Goal: Task Accomplishment & Management: Complete application form

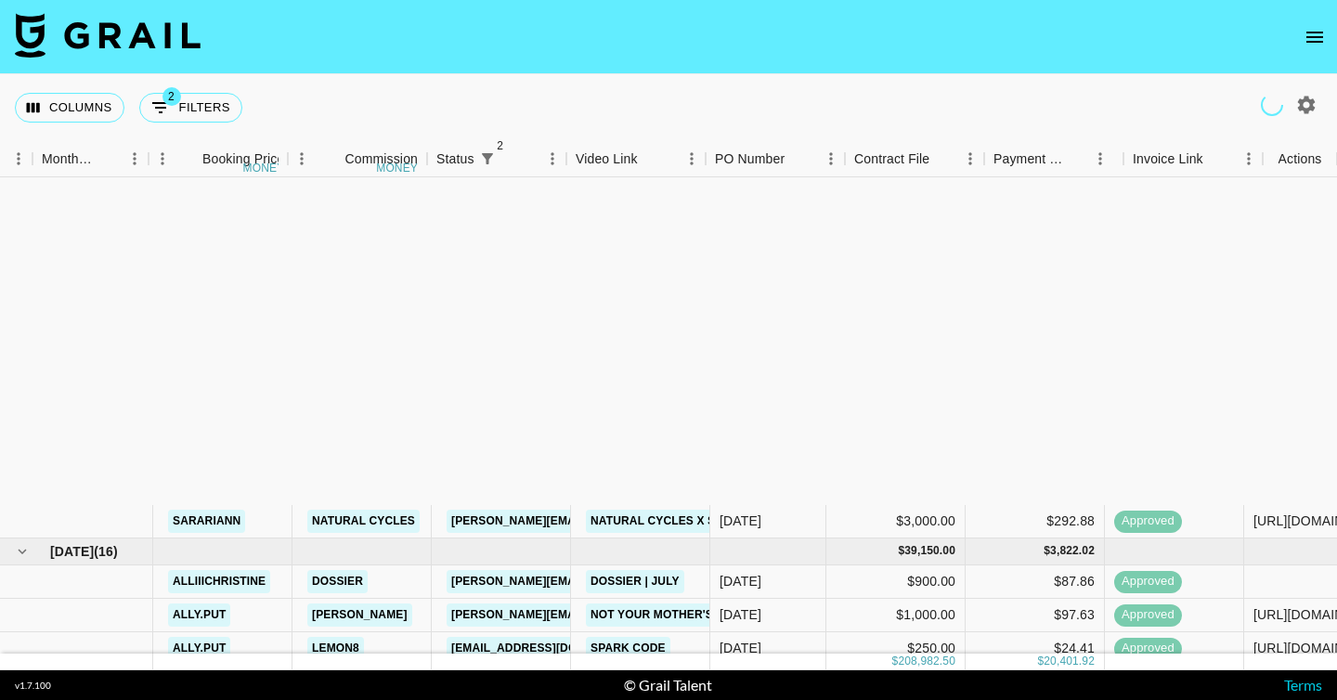
click at [1314, 35] on icon "open drawer" at bounding box center [1314, 37] width 22 height 22
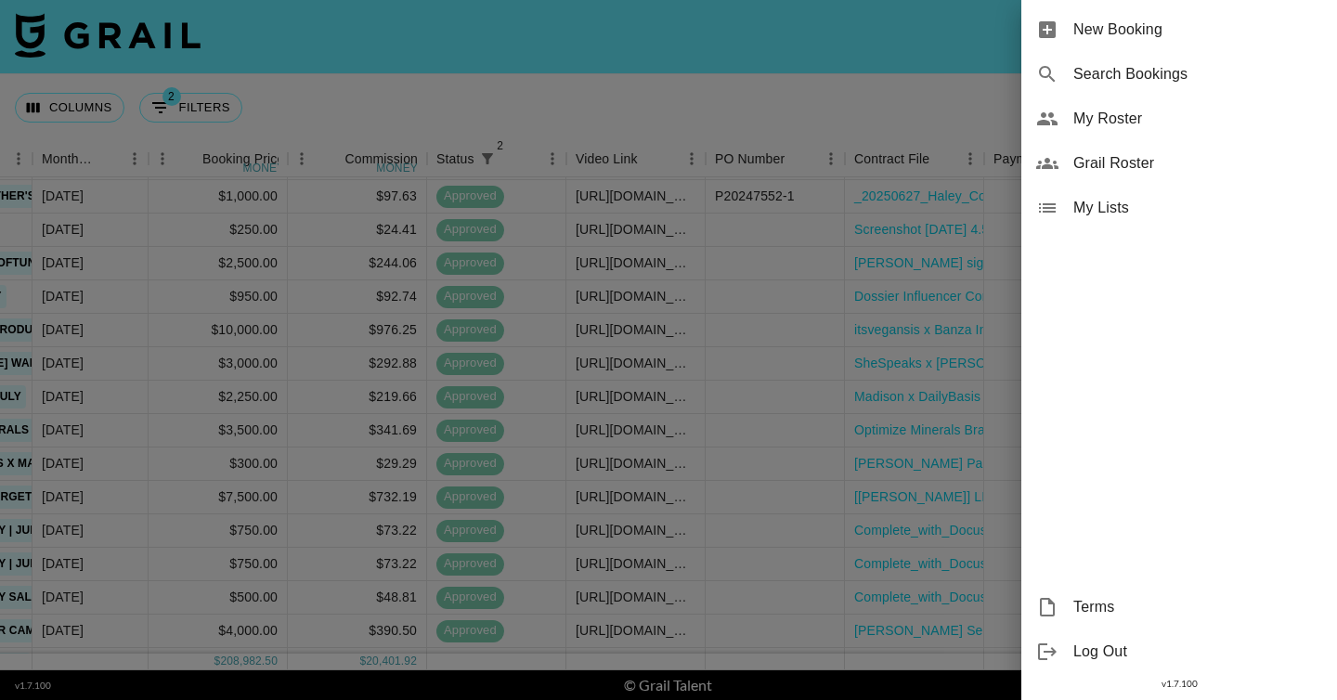
click at [1144, 24] on span "New Booking" at bounding box center [1197, 30] width 249 height 22
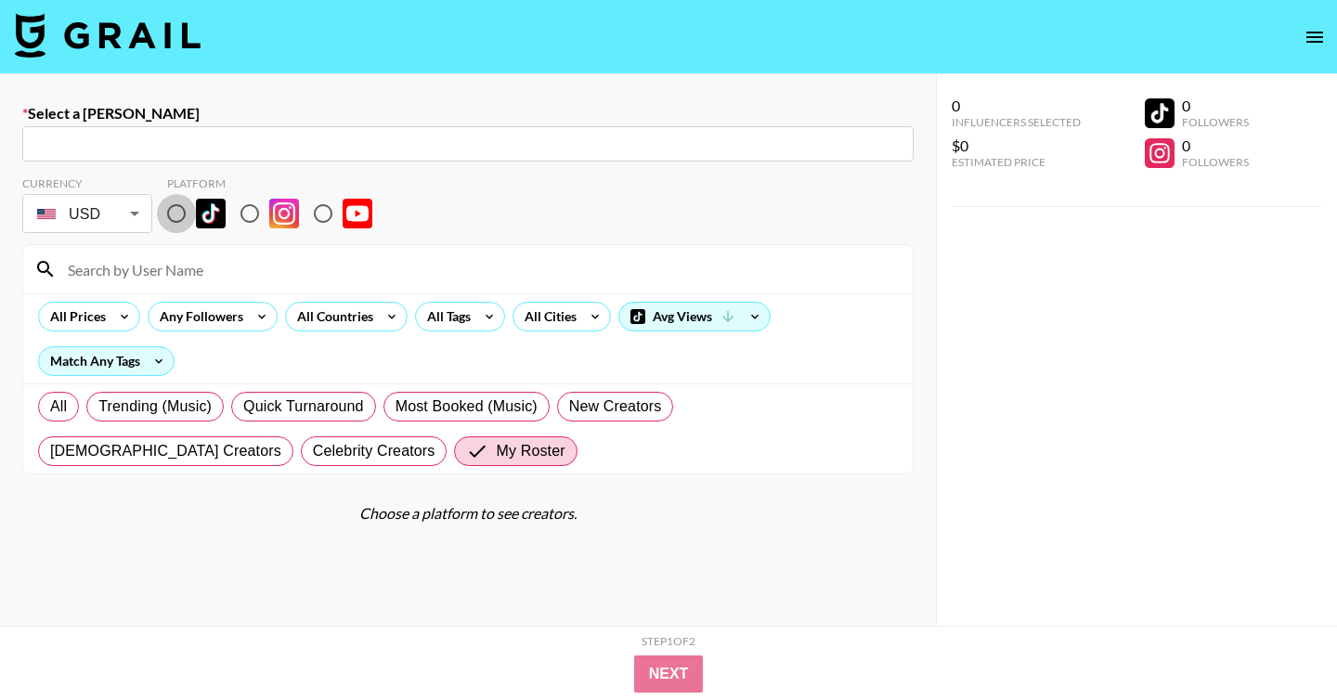
click at [181, 214] on input "radio" at bounding box center [176, 213] width 39 height 39
radio input "true"
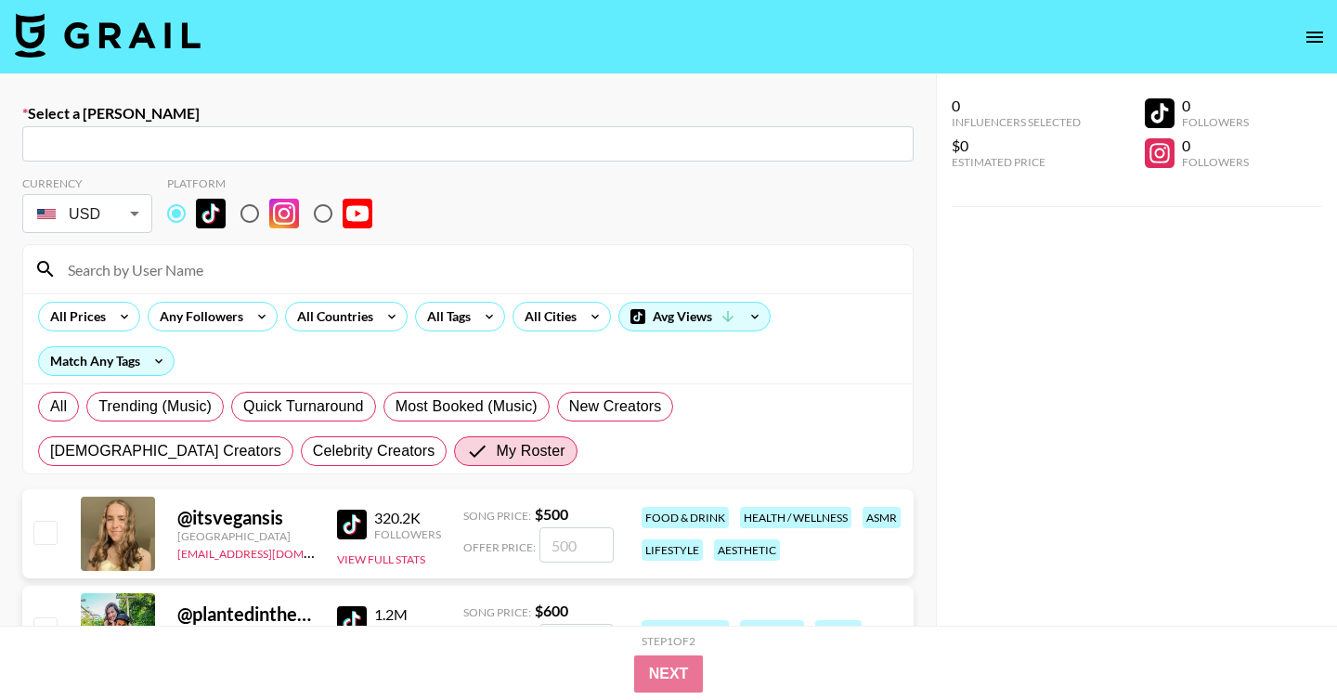
click at [324, 149] on input "text" at bounding box center [467, 144] width 869 height 21
paste input "[PERSON_NAME][EMAIL_ADDRESS][DOMAIN_NAME]"
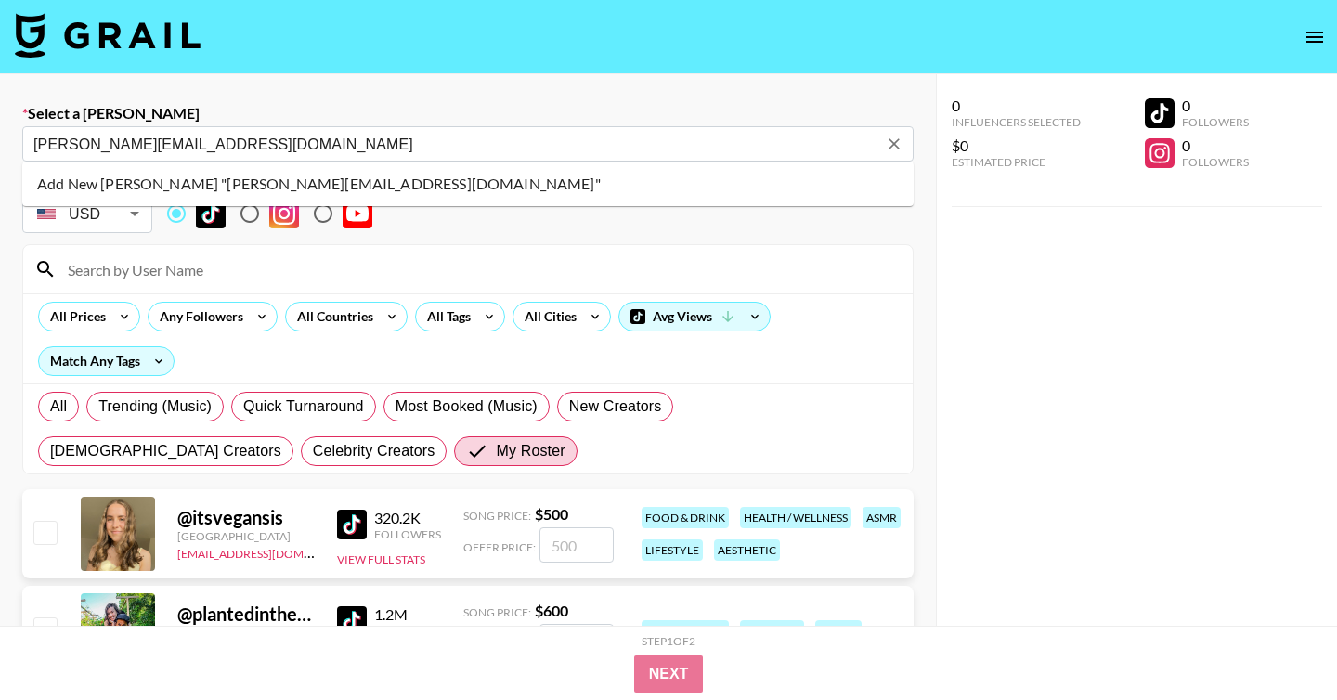
click at [398, 189] on li "Add New [PERSON_NAME] "[PERSON_NAME][EMAIL_ADDRESS][DOMAIN_NAME]"" at bounding box center [467, 184] width 891 height 30
type input "Add New [PERSON_NAME] "[PERSON_NAME][EMAIL_ADDRESS][DOMAIN_NAME]""
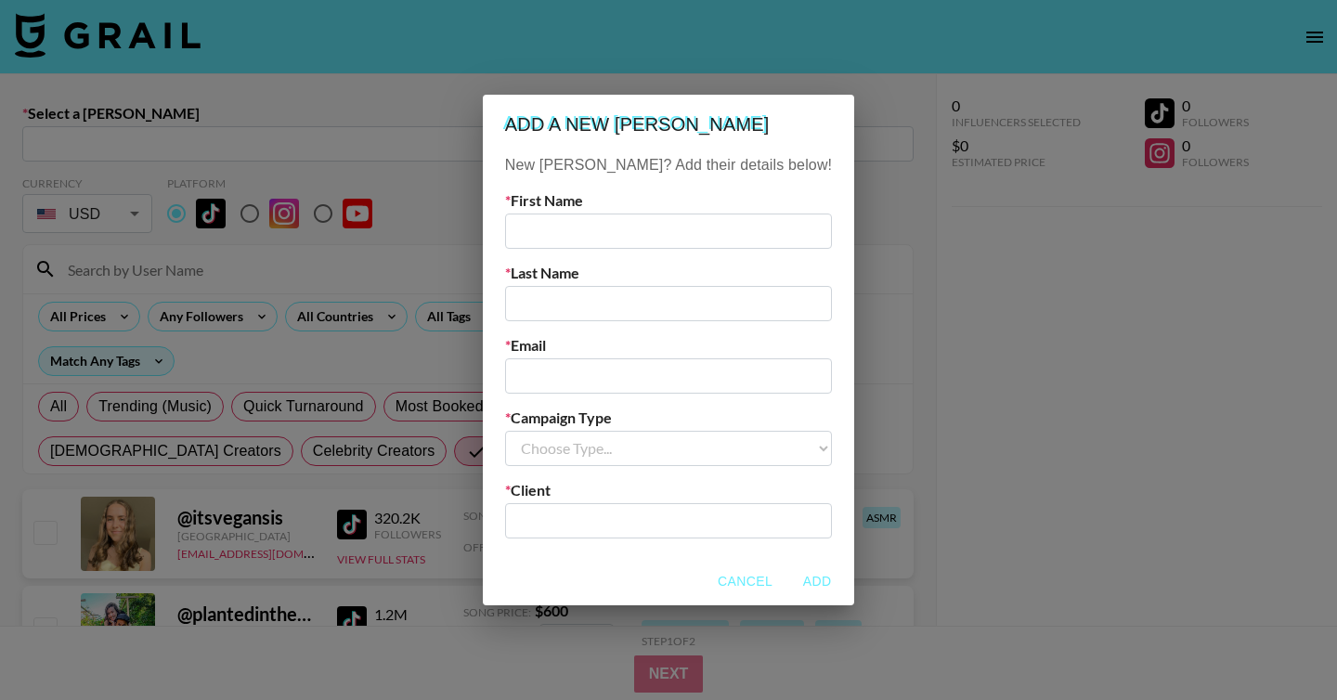
click at [614, 513] on input "text" at bounding box center [668, 520] width 305 height 21
paste input "[PERSON_NAME][EMAIL_ADDRESS][DOMAIN_NAME]"
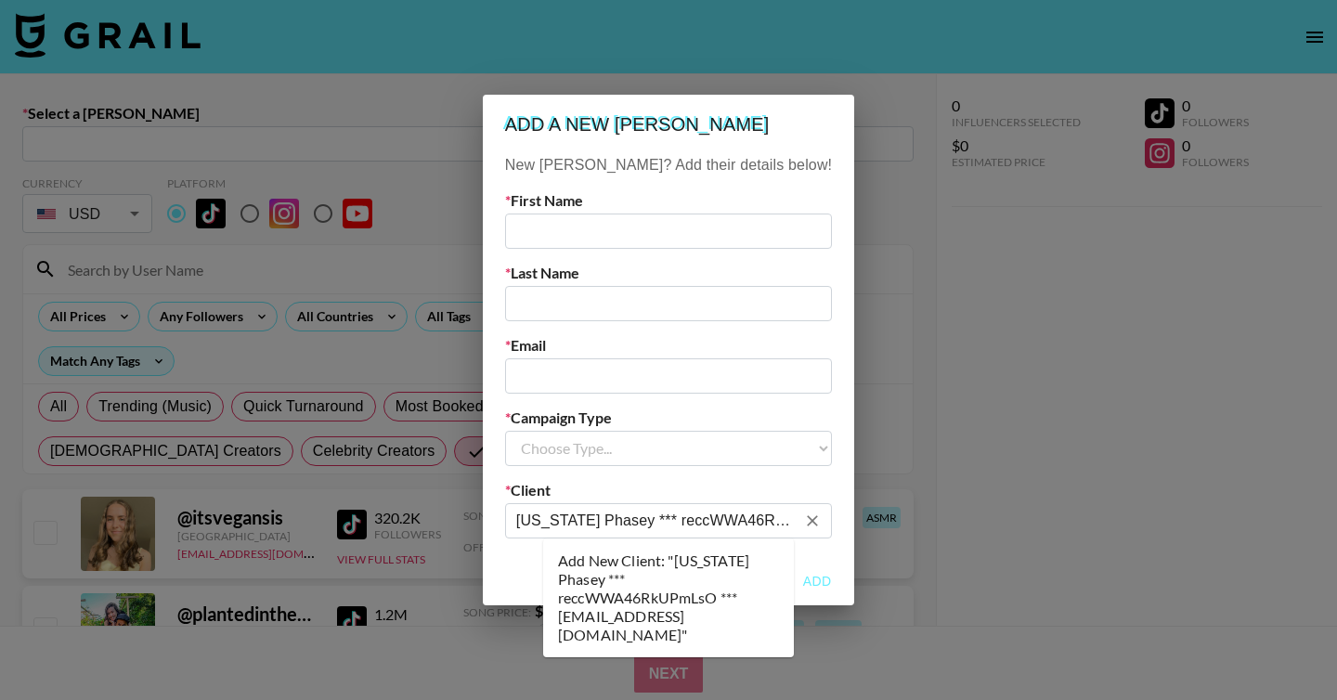
scroll to position [0, 531]
click at [803, 521] on icon "Clear" at bounding box center [812, 521] width 19 height 19
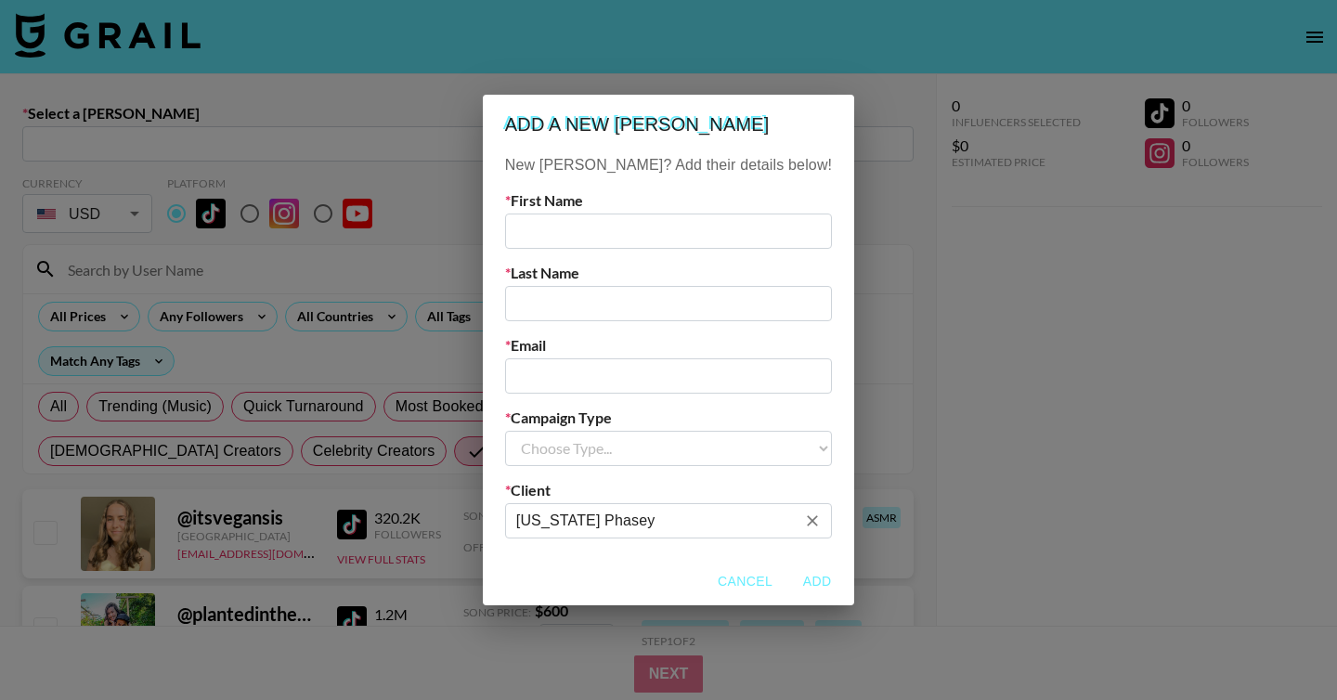
scroll to position [0, 0]
type input "[US_STATE] Phasey"
click at [677, 383] on input "email" at bounding box center [668, 375] width 327 height 35
paste input "[PERSON_NAME][EMAIL_ADDRESS][DOMAIN_NAME]"
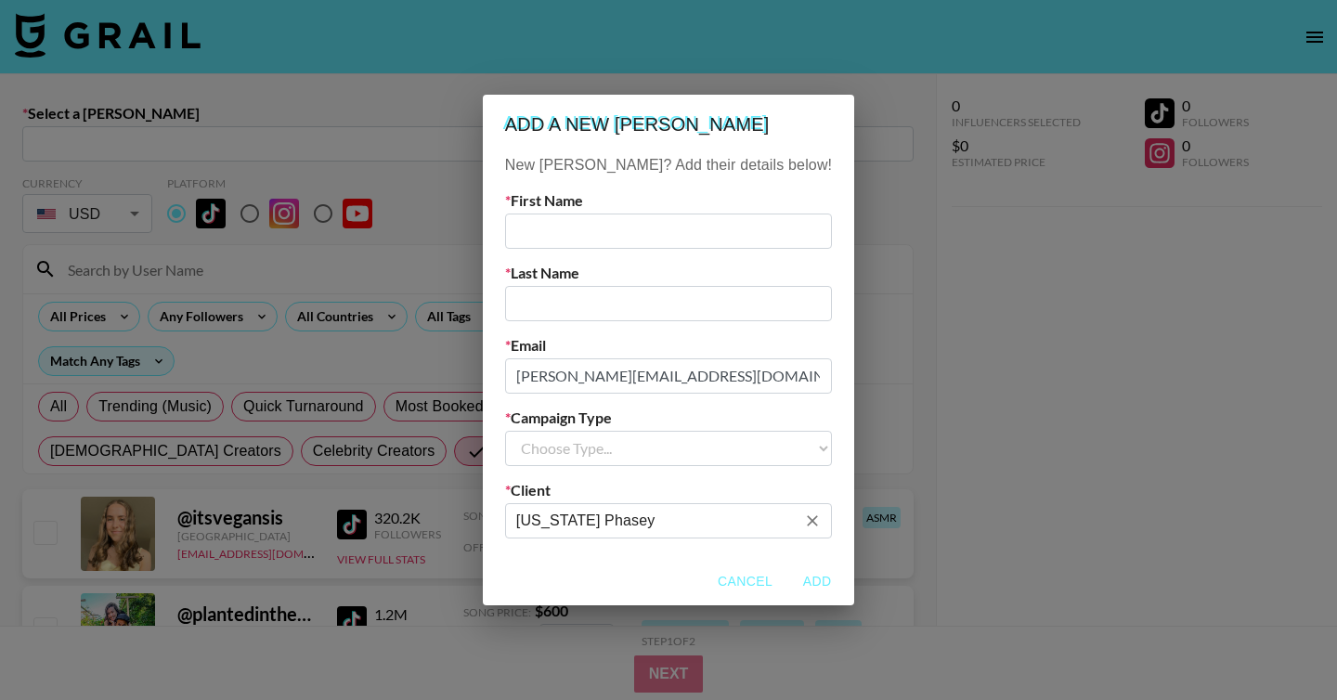
type input "[PERSON_NAME][EMAIL_ADDRESS][DOMAIN_NAME]"
click at [708, 525] on input "[US_STATE] Phasey" at bounding box center [655, 520] width 279 height 21
click at [803, 522] on icon "Clear" at bounding box center [812, 521] width 19 height 19
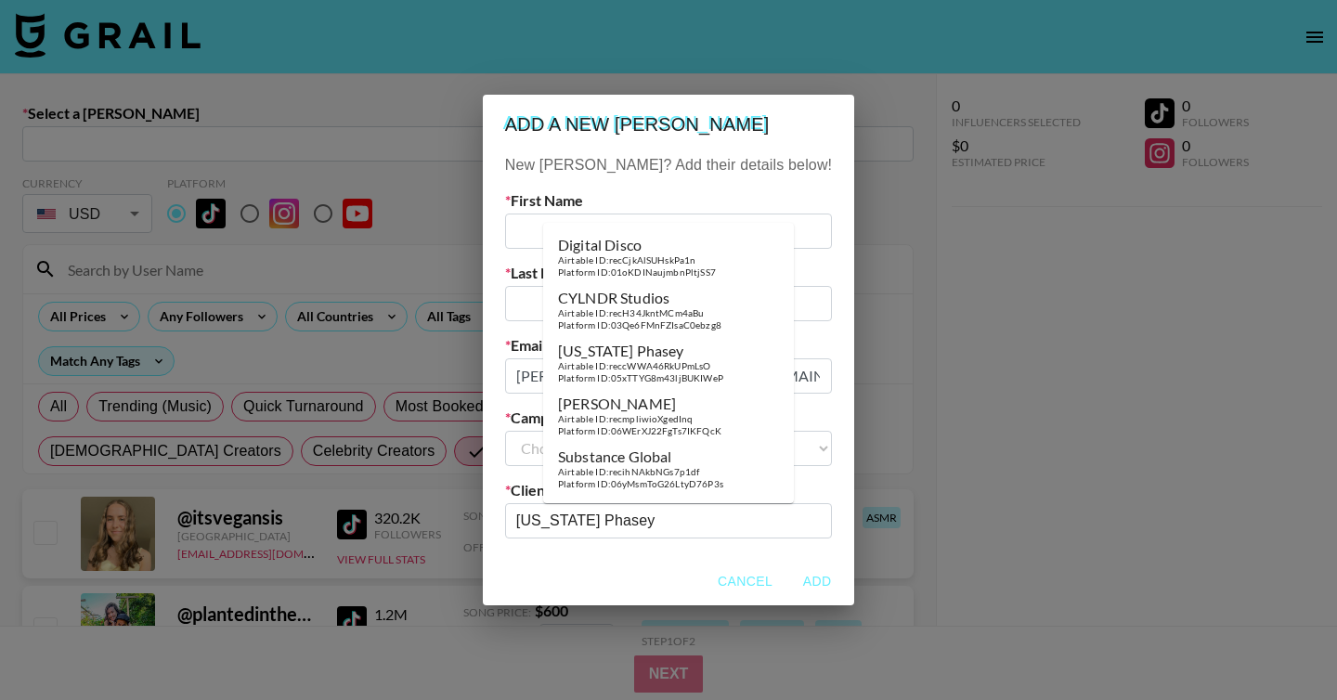
click at [774, 522] on input "[US_STATE] Phasey" at bounding box center [668, 520] width 305 height 21
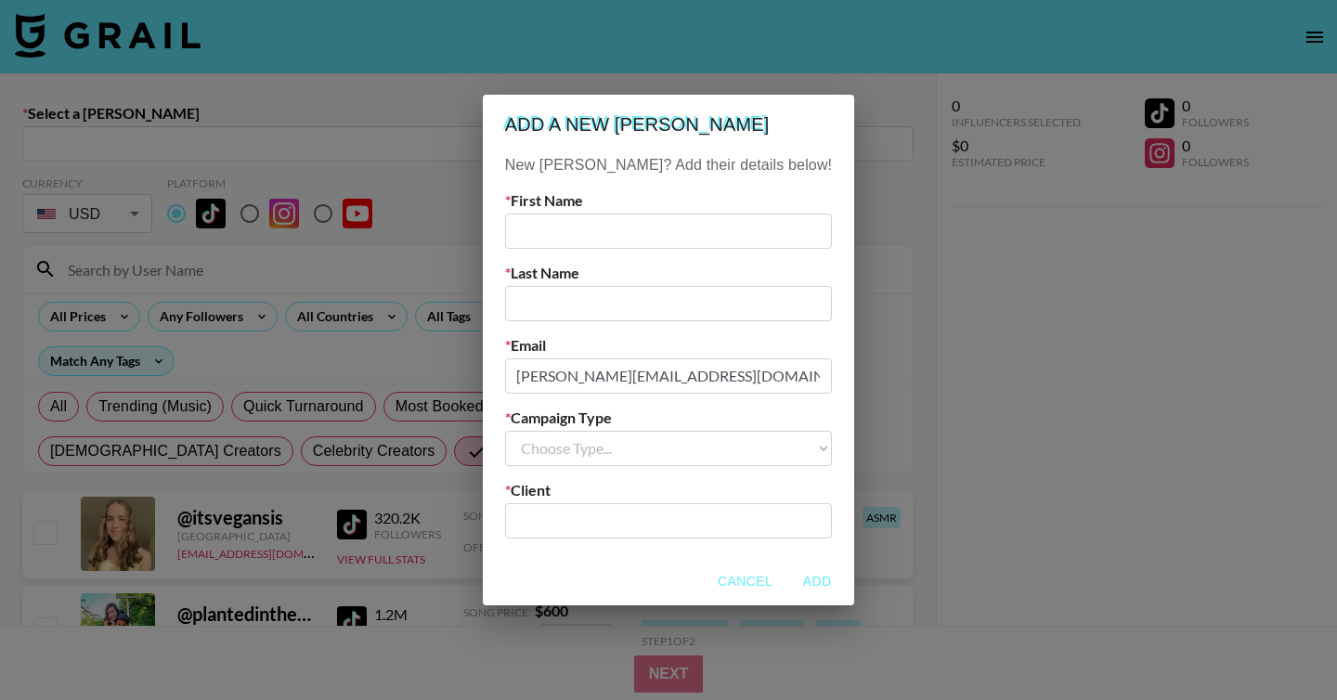
scroll to position [0, 0]
click at [763, 579] on li "Add New Client: "[US_STATE] Naturals"" at bounding box center [668, 570] width 251 height 48
type input "[US_STATE] Naturals"
click at [642, 240] on input "text" at bounding box center [668, 231] width 327 height 35
type input "[PERSON_NAME]"
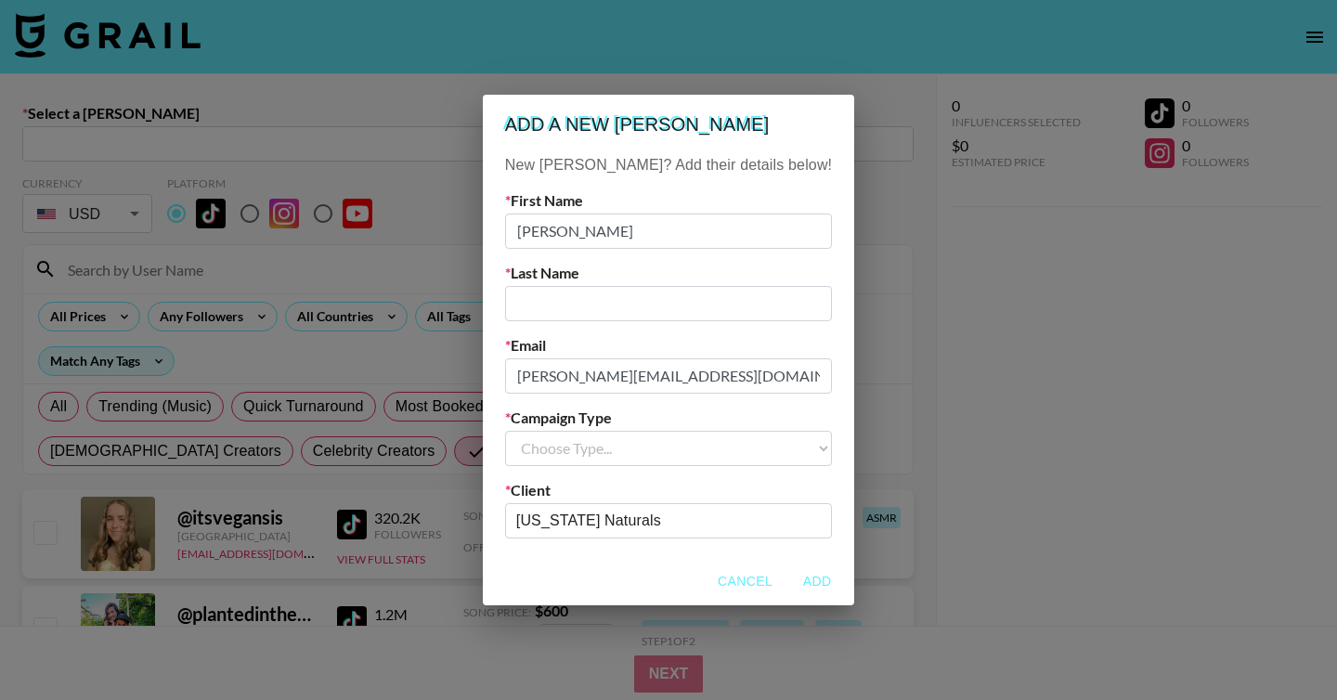
click at [631, 309] on input "text" at bounding box center [668, 303] width 327 height 35
paste input "[PERSON_NAME]"
type input "[PERSON_NAME]"
click at [649, 463] on select "Choose Type... Song Promos Brand Promos" at bounding box center [668, 448] width 327 height 35
select select "Brand"
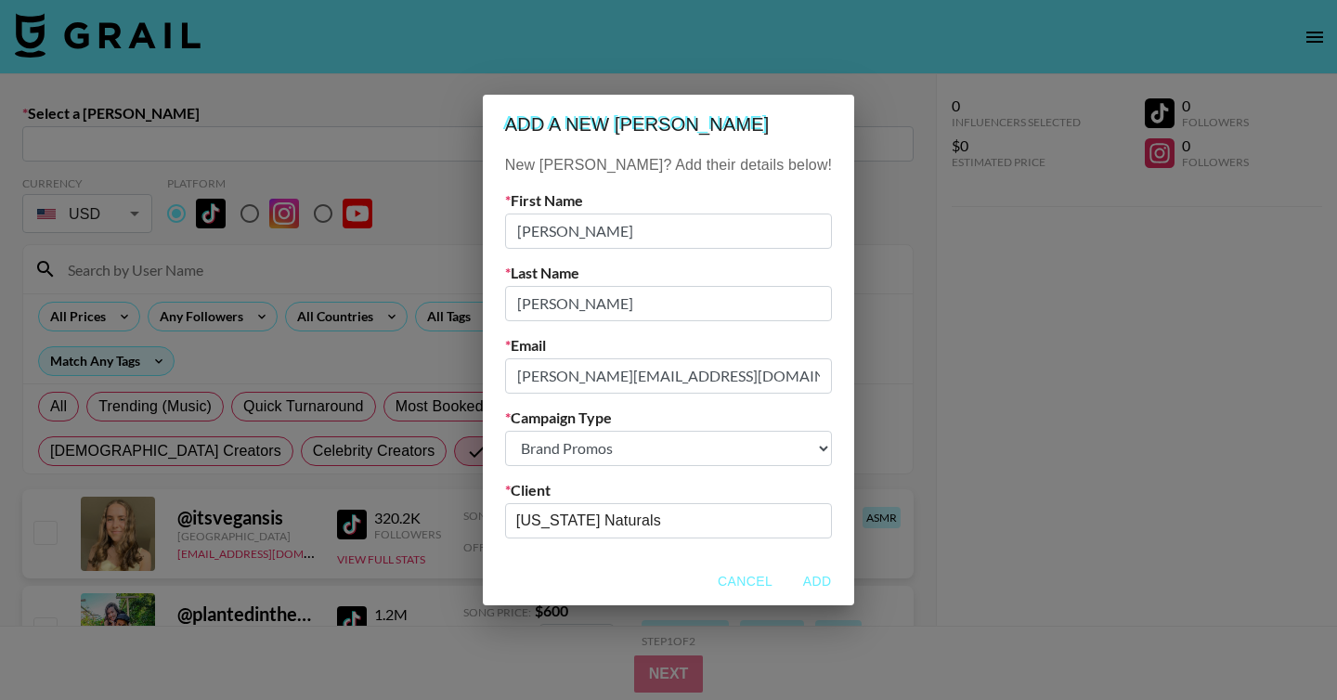
click at [542, 431] on select "Choose Type... Song Promos Brand Promos" at bounding box center [668, 448] width 327 height 35
click at [787, 571] on button "Add" at bounding box center [816, 581] width 59 height 34
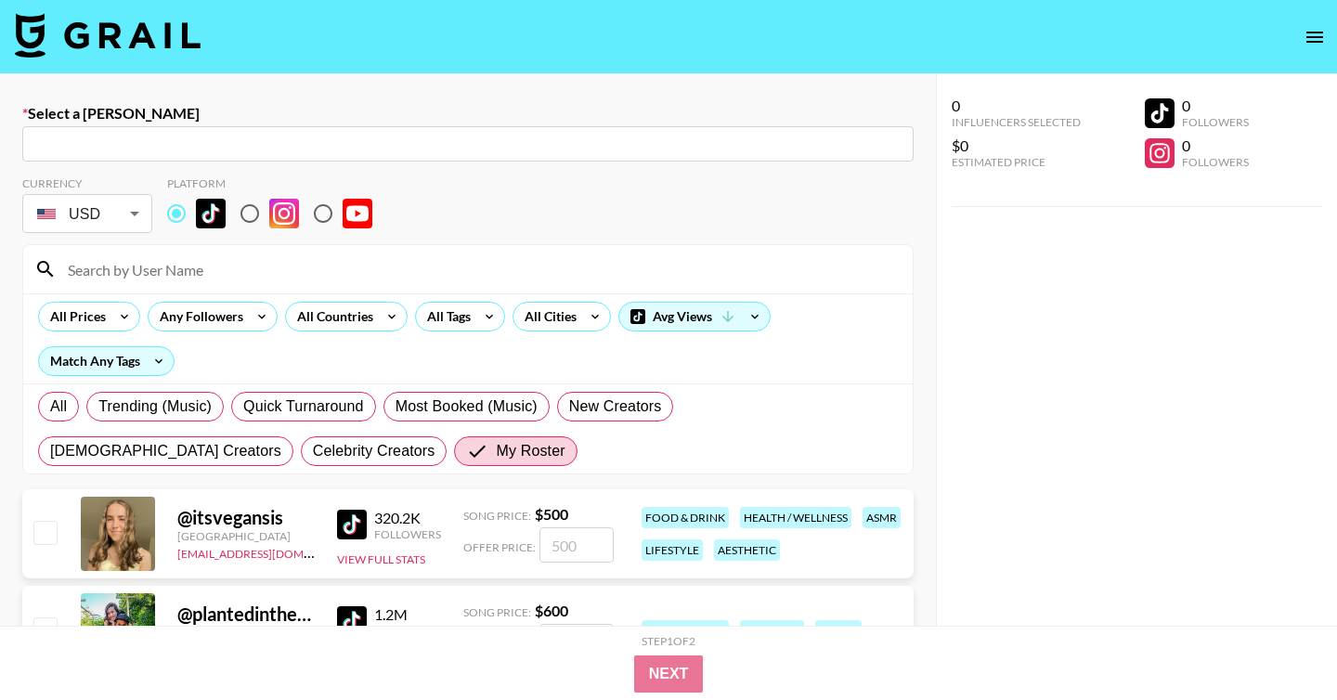
click at [478, 281] on input at bounding box center [479, 269] width 845 height 30
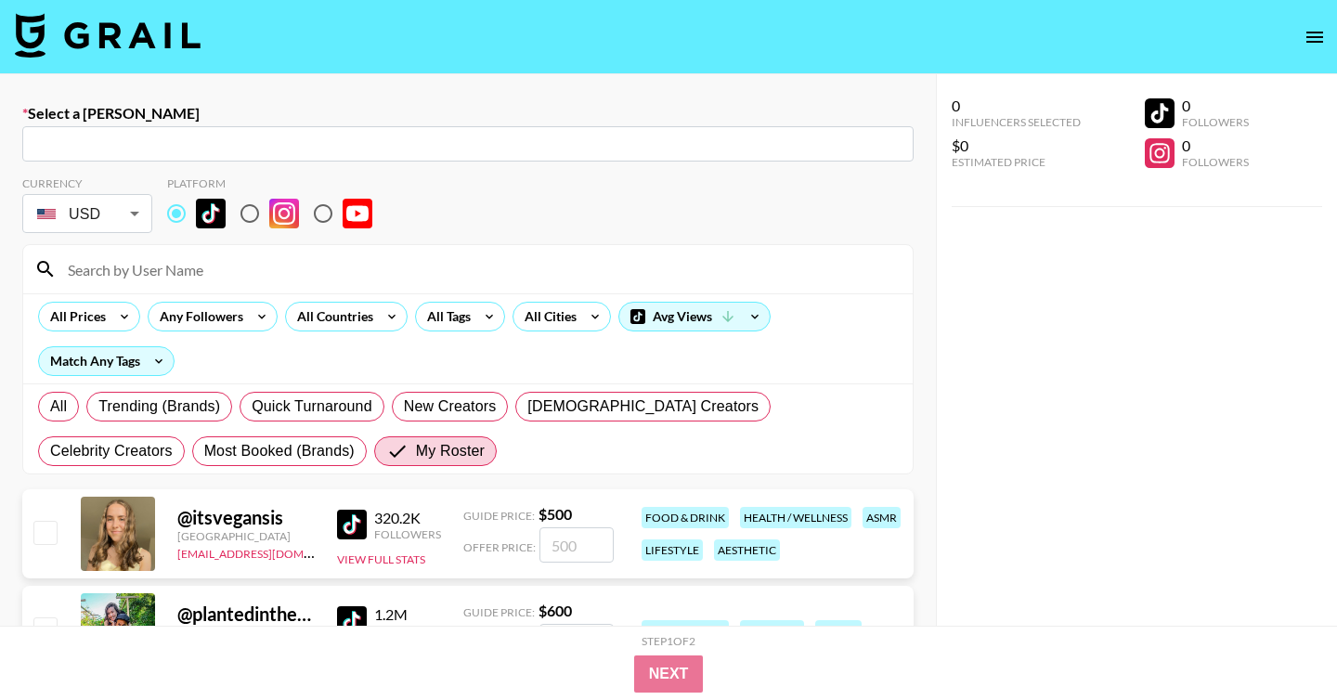
type input "[PERSON_NAME][EMAIL_ADDRESS][DOMAIN_NAME]: [PERSON_NAME] -- [US_STATE] Naturals…"
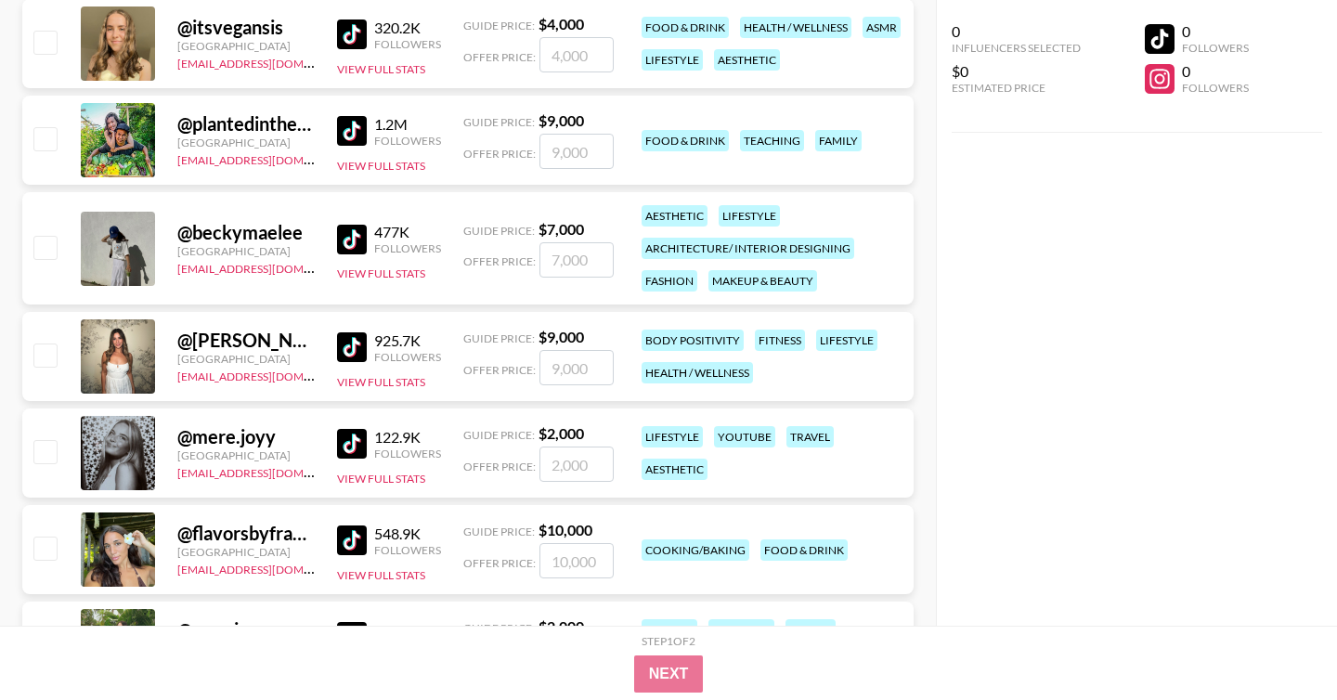
scroll to position [715, 0]
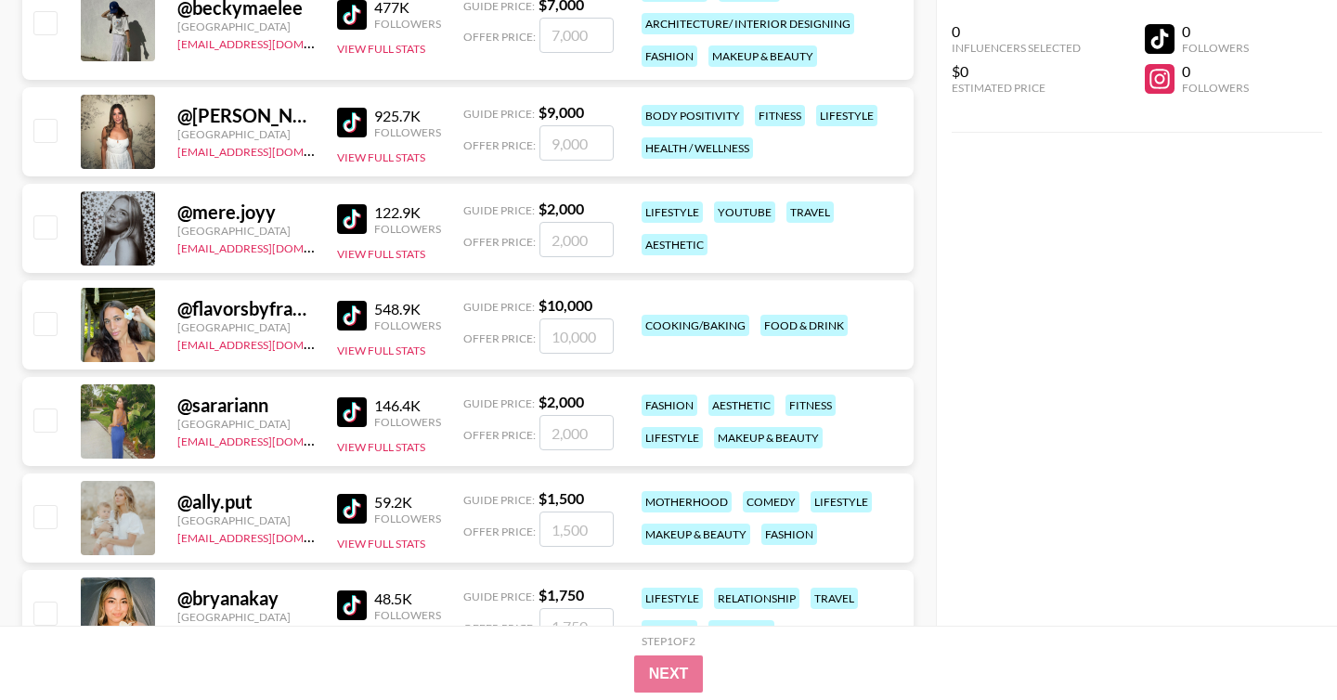
click at [56, 516] on input "checkbox" at bounding box center [44, 516] width 22 height 22
checkbox input "true"
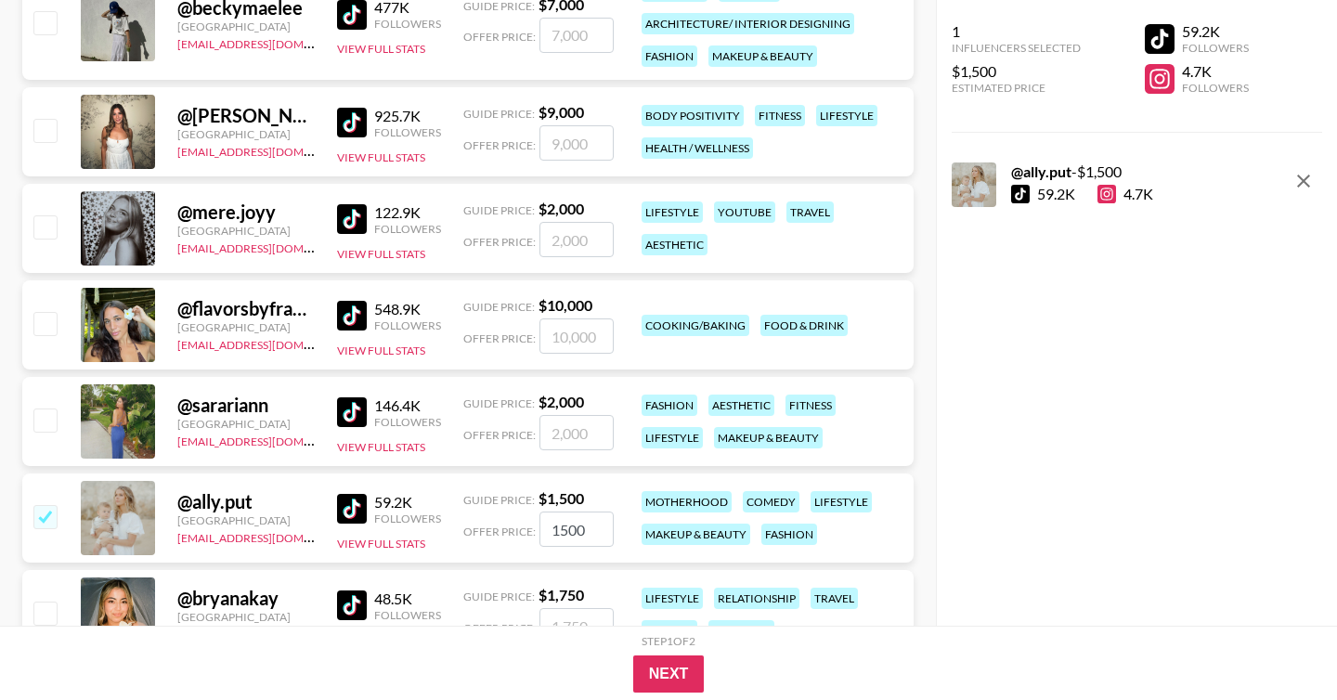
click at [557, 531] on input "1500" at bounding box center [576, 529] width 74 height 35
type input "2500"
click at [677, 670] on button "Next" at bounding box center [668, 673] width 71 height 37
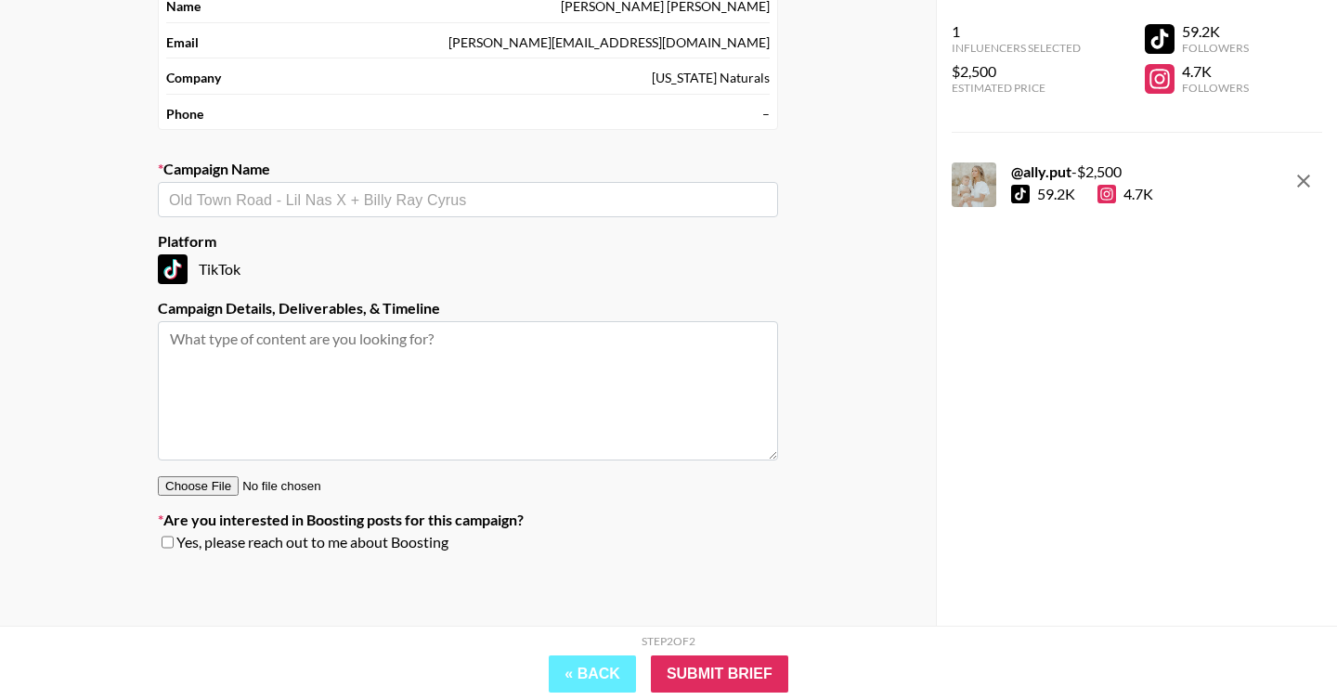
click at [291, 199] on input "text" at bounding box center [468, 199] width 598 height 21
click at [357, 247] on li "Add New Campaign: "[US_STATE] Naturals"" at bounding box center [468, 240] width 620 height 30
type input "[US_STATE] Naturals"
click at [298, 372] on textarea at bounding box center [468, 390] width 620 height 139
paste textarea "1x Syndicated Video to TikTok & Reels ​7 Day Link in Bio"
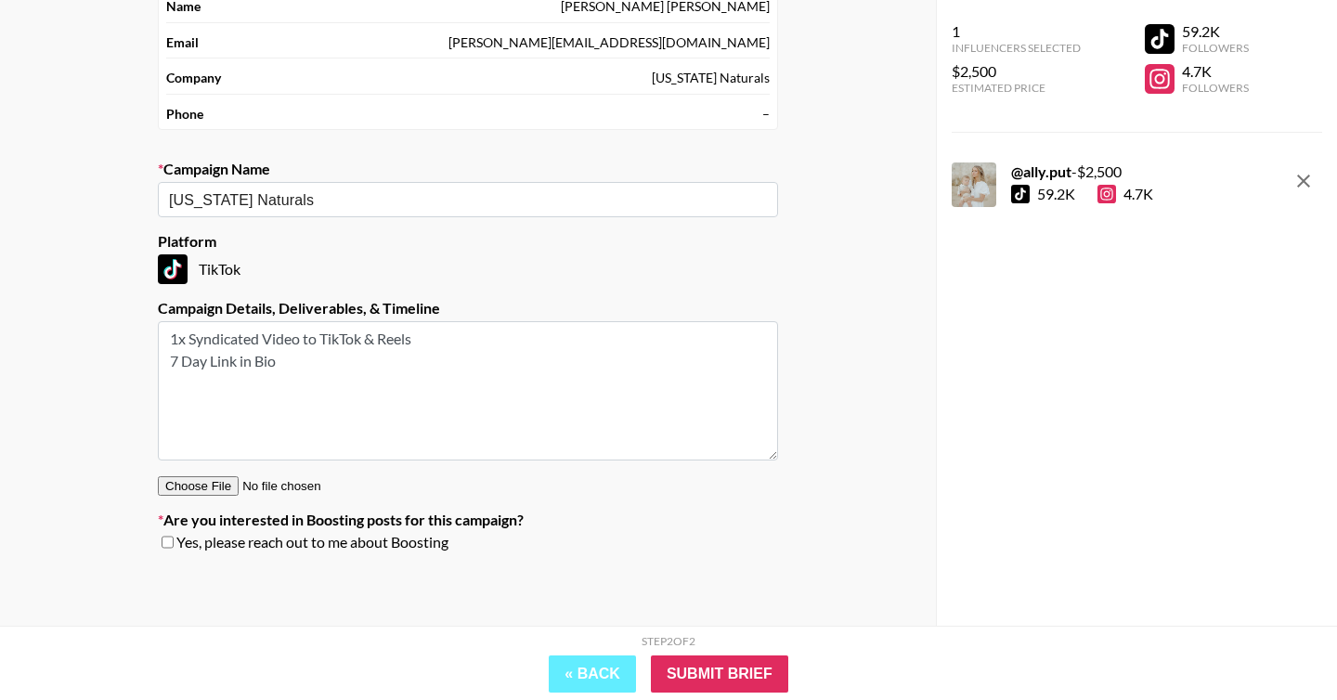
paste textarea "Usage:​ 30 Days Paid + Organic Repost"
type textarea "1x Syndicated Video to TikTok & Reels ​7 Day Link in Bio Usage:​ 30 Days Paid +…"
click at [168, 545] on input "checkbox" at bounding box center [168, 542] width 12 height 13
checkbox input "true"
click at [705, 668] on input "Submit Brief" at bounding box center [719, 673] width 137 height 37
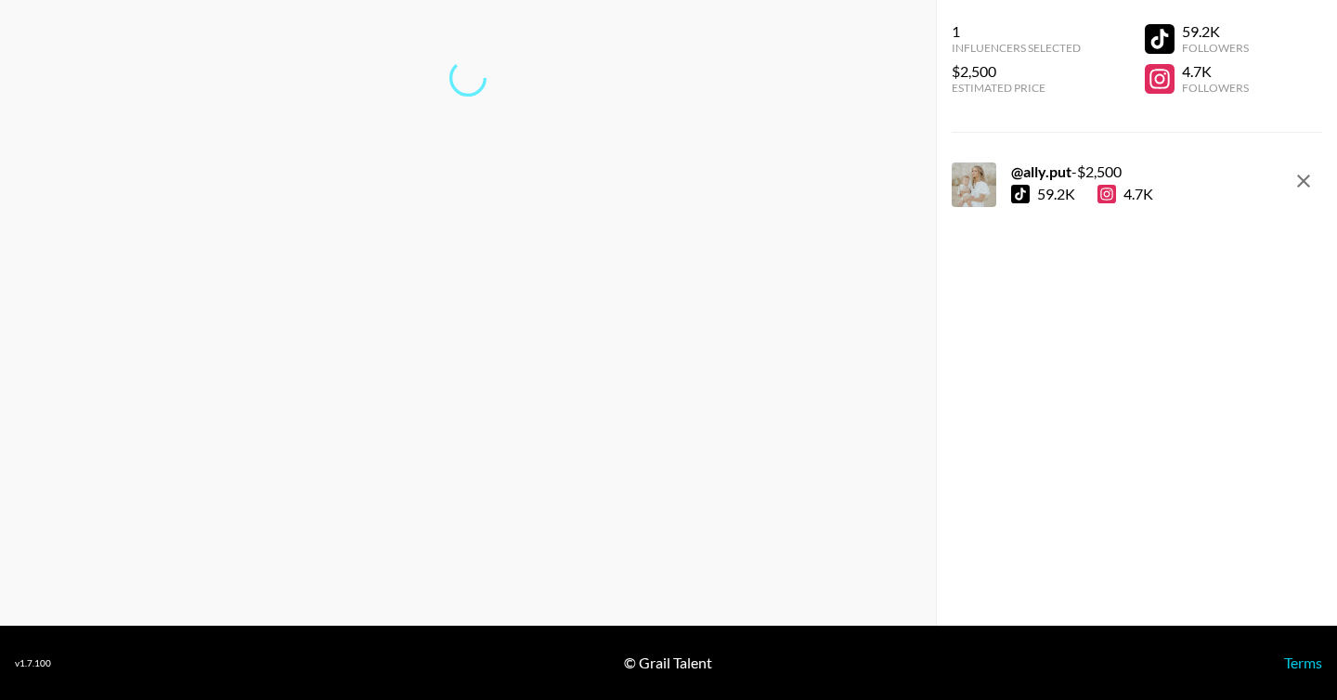
scroll to position [74, 0]
click at [482, 139] on link "Return to dashboard..." at bounding box center [467, 139] width 141 height 18
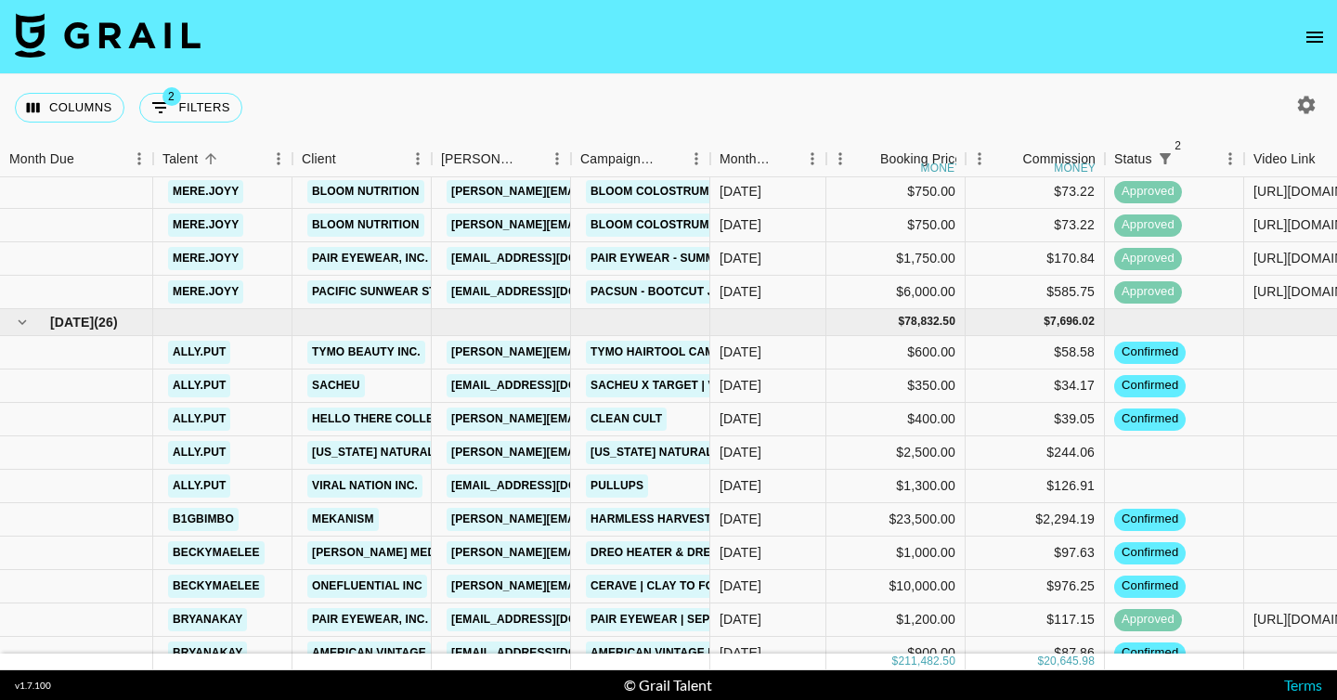
scroll to position [1420, 0]
click at [748, 452] on div "Sep '25" at bounding box center [741, 451] width 42 height 19
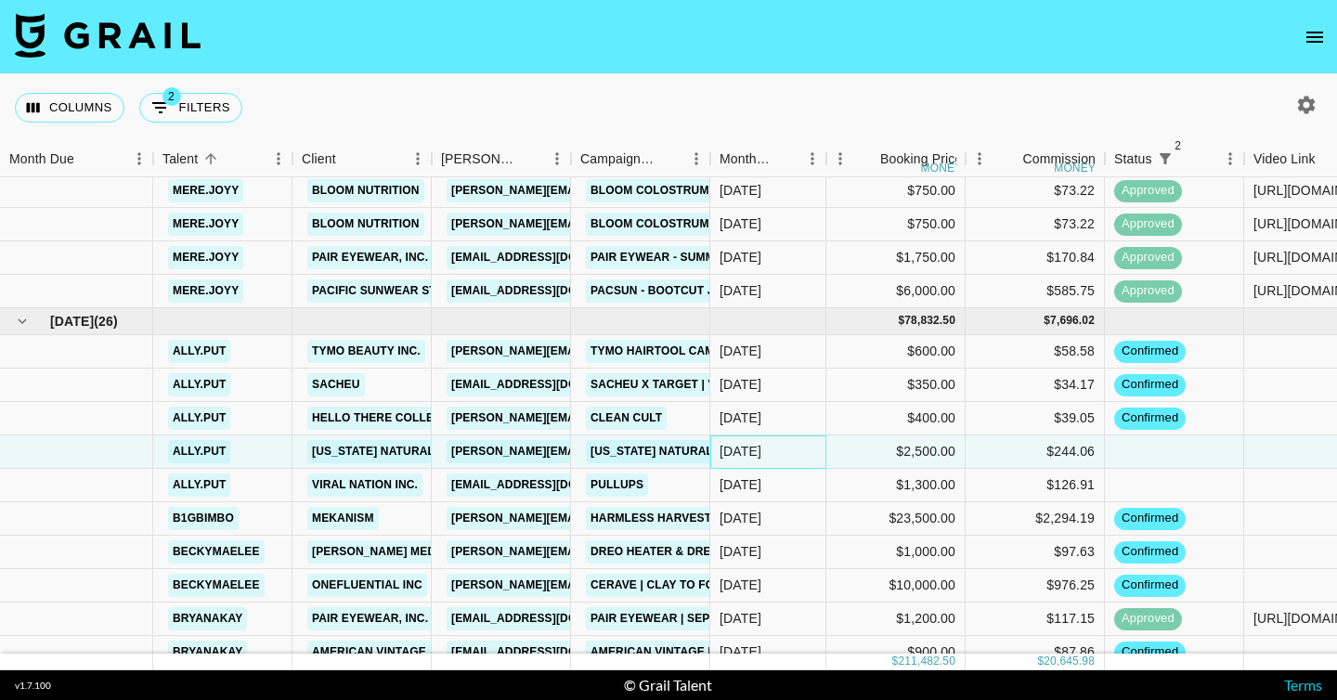
click at [748, 452] on div "Sep '25" at bounding box center [741, 451] width 42 height 19
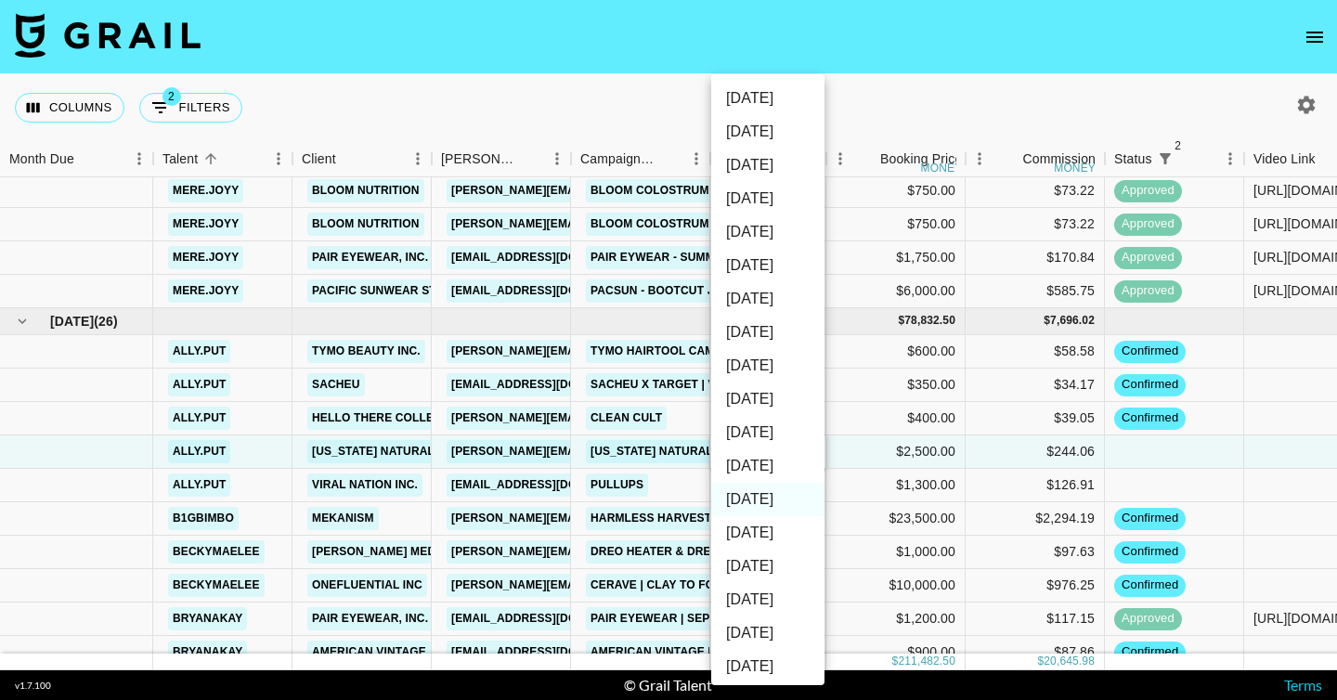
click at [766, 470] on li "Oct '25" at bounding box center [767, 465] width 113 height 33
type input "Oct '25"
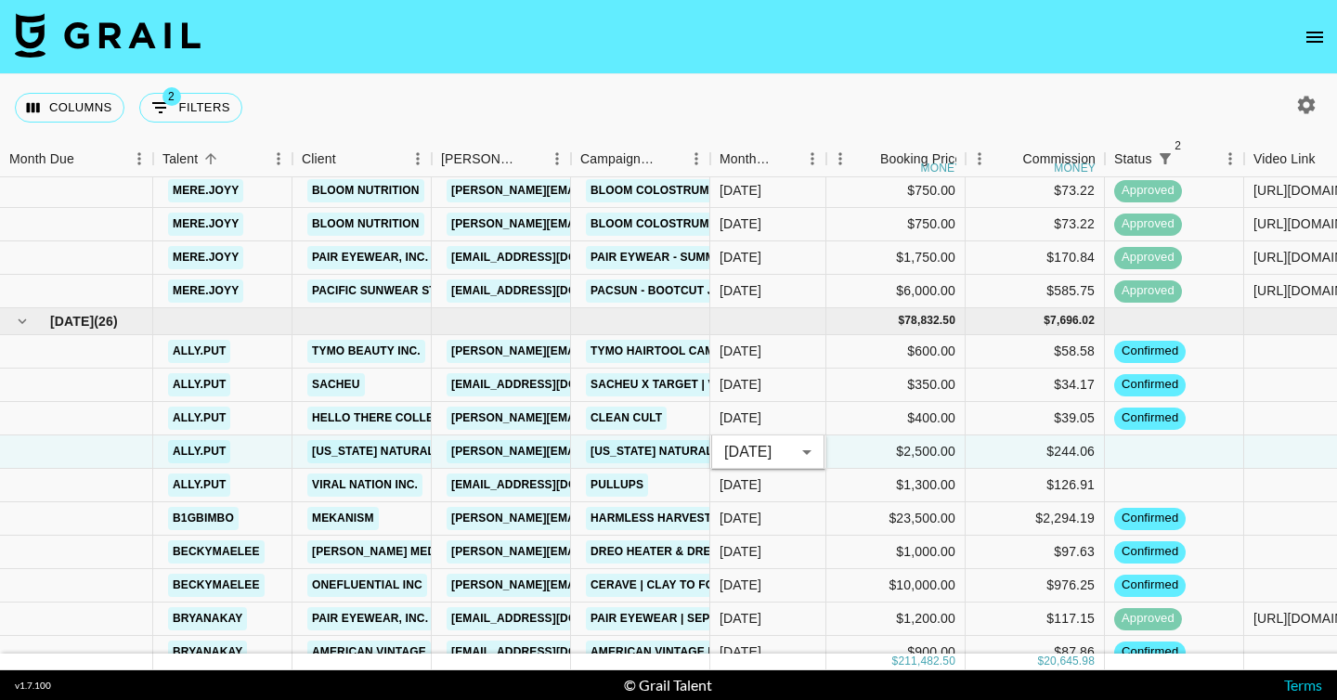
click at [760, 93] on div "Columns 2 Filters + Booking" at bounding box center [668, 107] width 1337 height 67
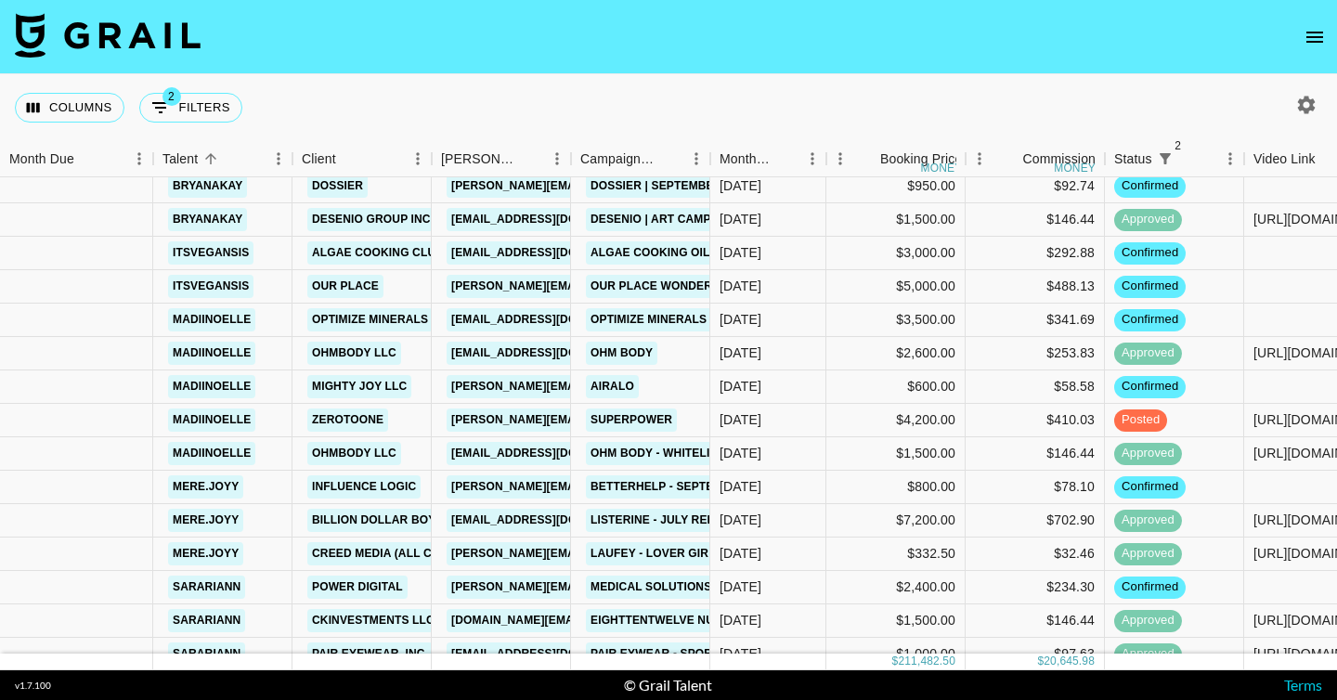
scroll to position [2259, 0]
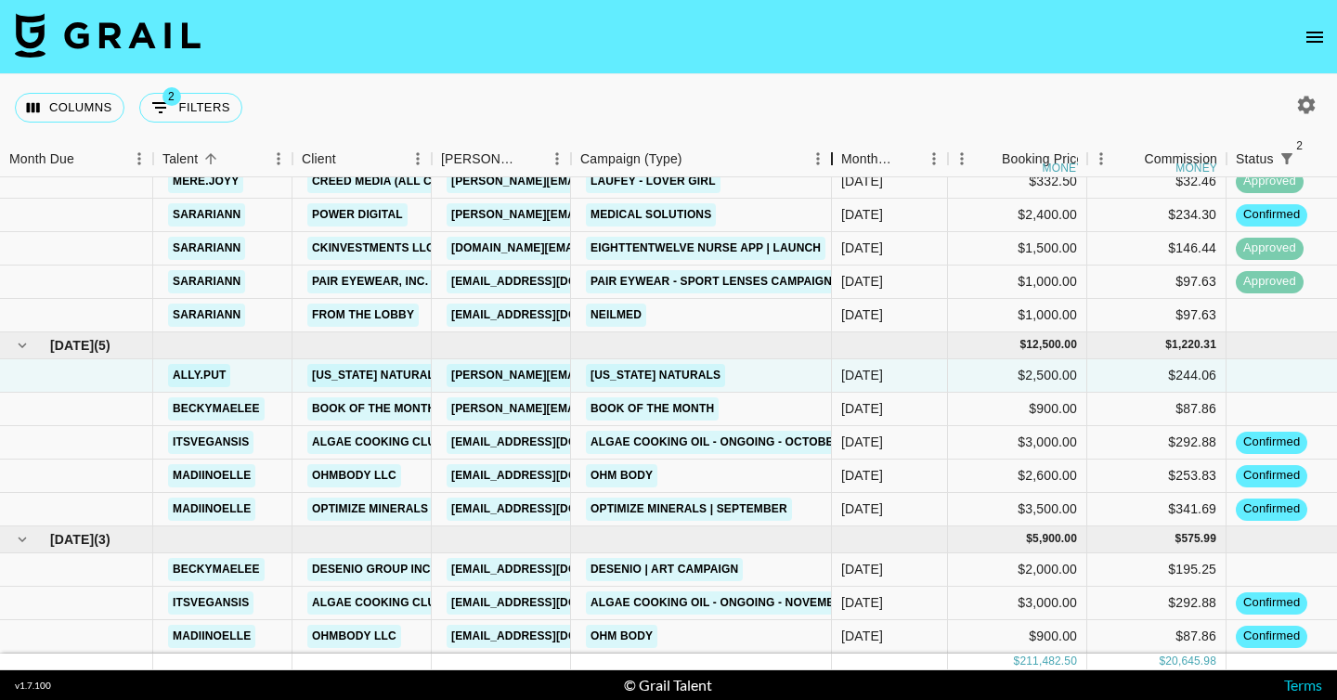
drag, startPoint x: 718, startPoint y: 156, endPoint x: 839, endPoint y: 178, distance: 123.6
click at [839, 178] on div "Month Due Talent Client Booker Campaign (Type) Month Due Booking Price money Co…" at bounding box center [668, 405] width 1337 height 529
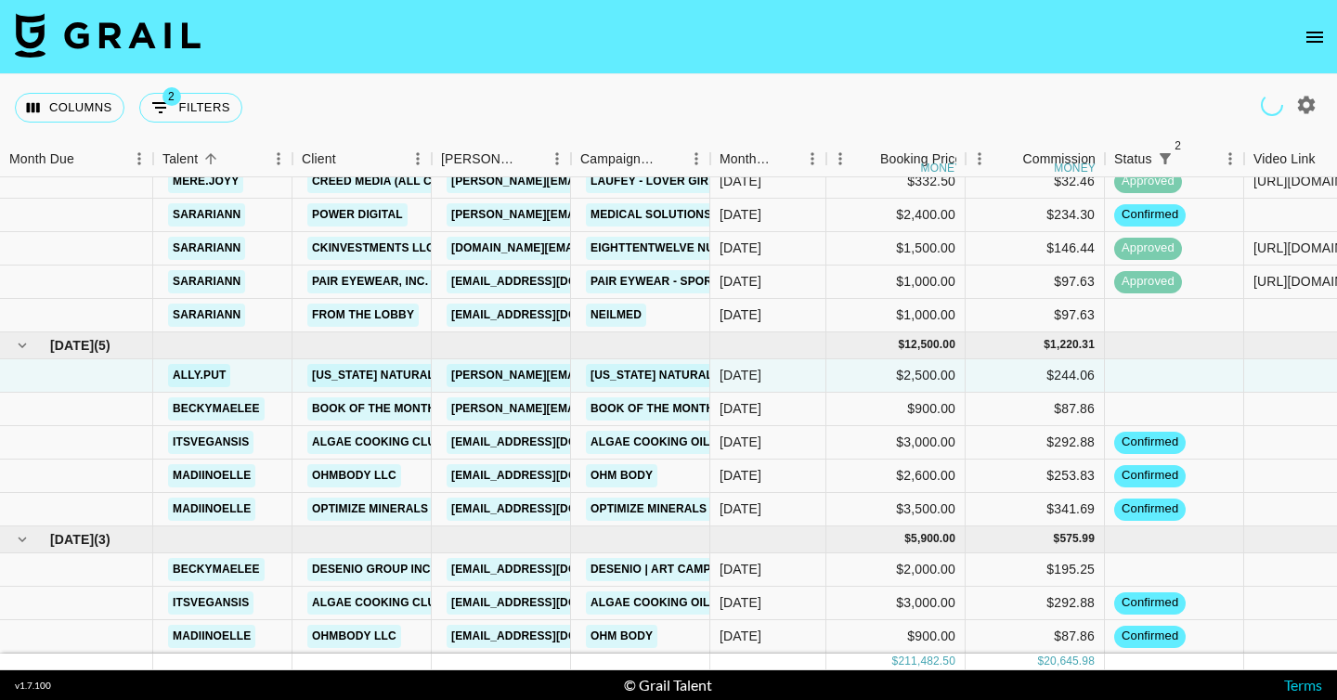
click at [1301, 43] on button "open drawer" at bounding box center [1314, 37] width 37 height 37
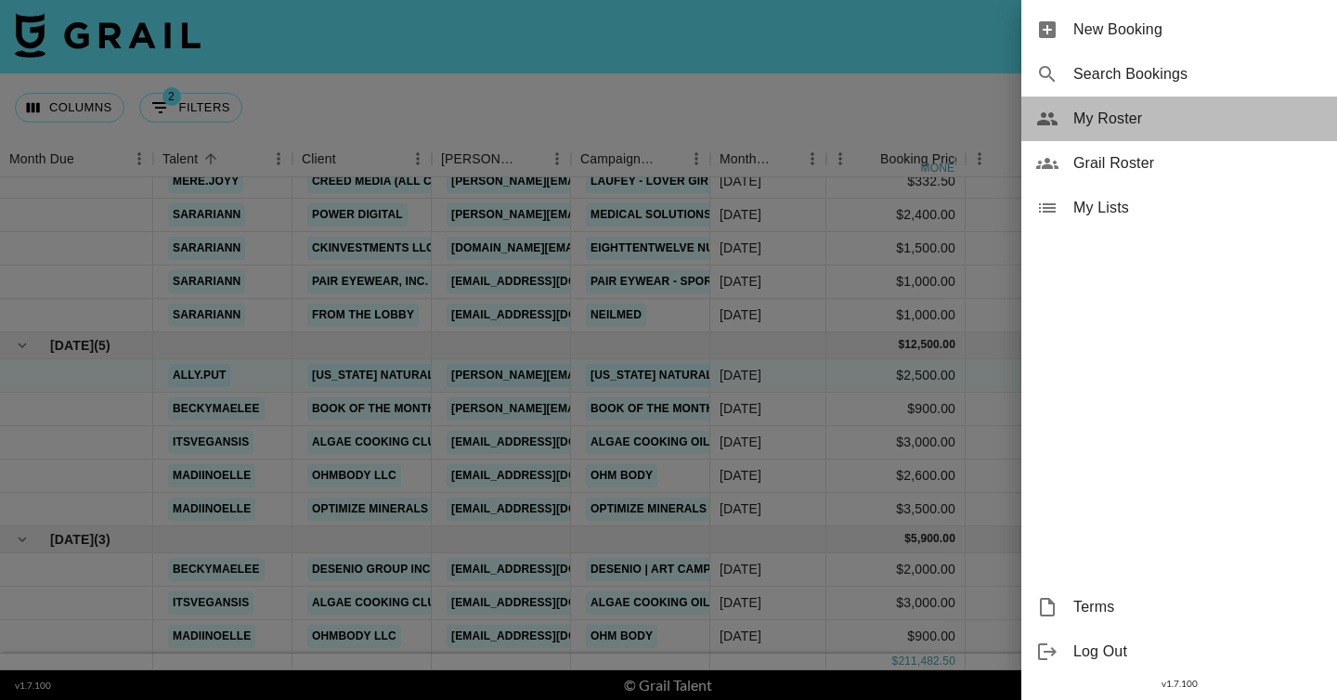
click at [1202, 132] on div "My Roster" at bounding box center [1179, 119] width 316 height 45
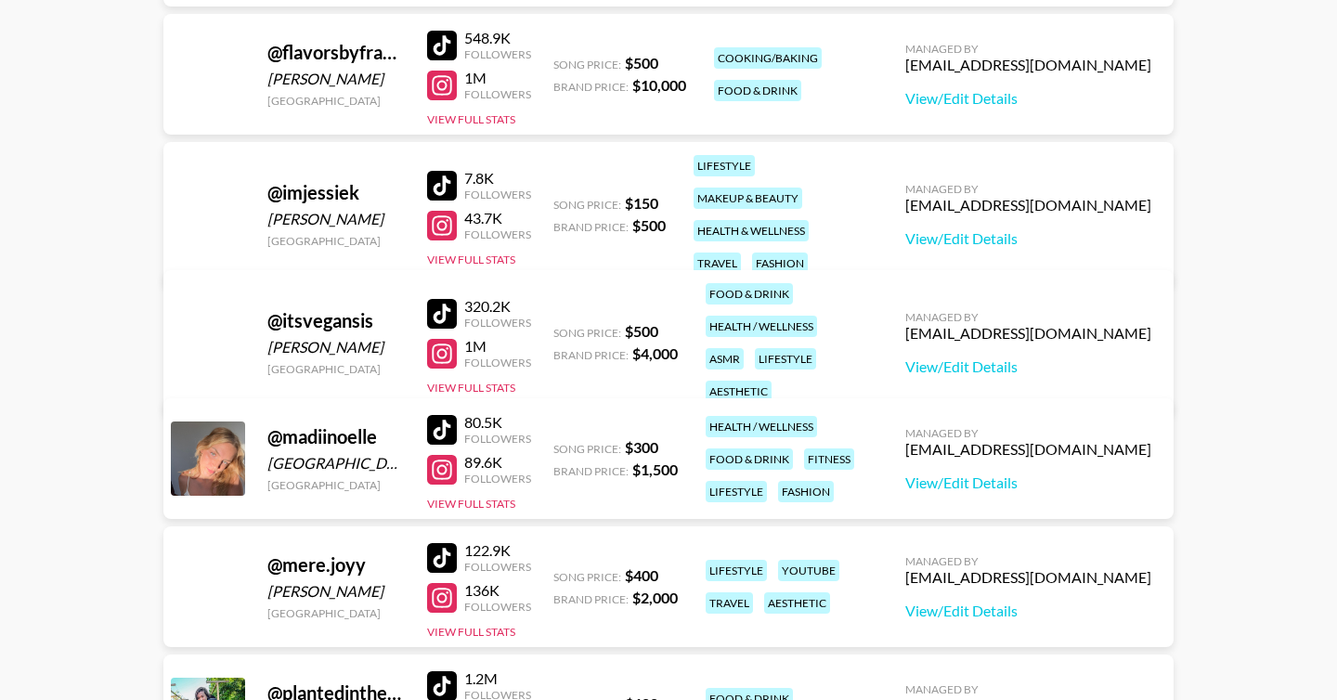
scroll to position [636, 0]
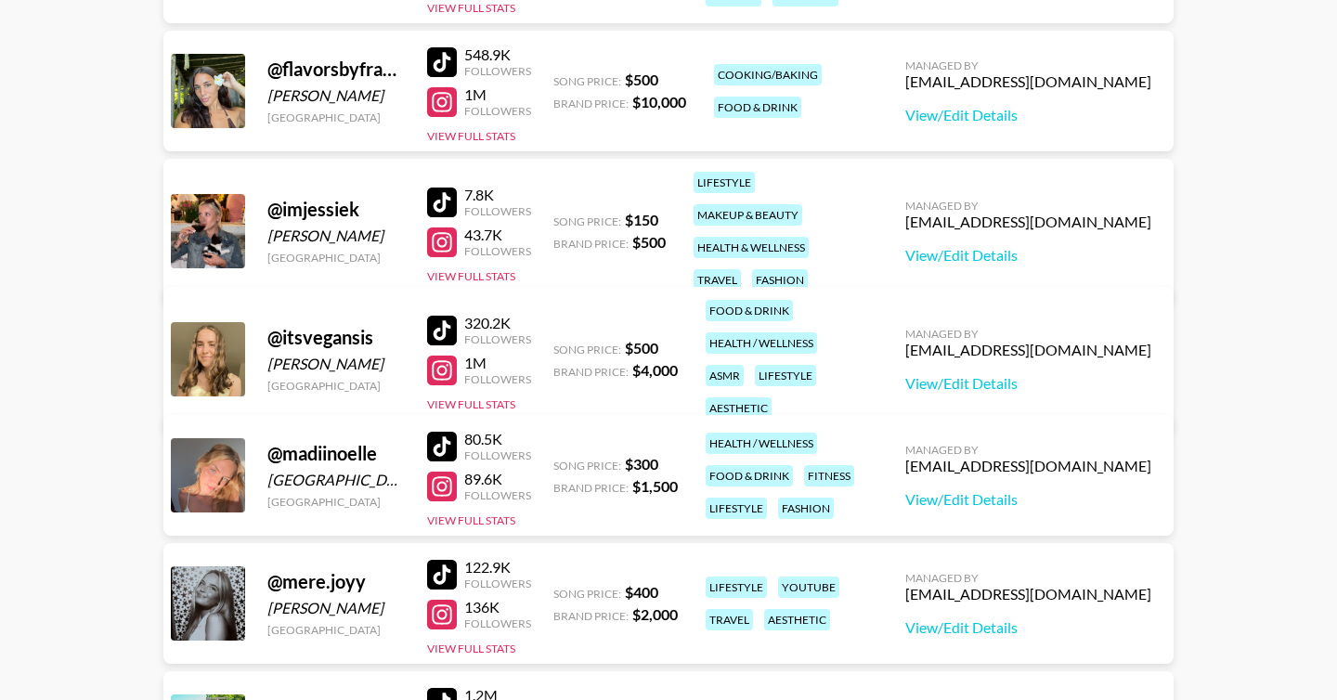
click at [445, 227] on div at bounding box center [442, 242] width 30 height 30
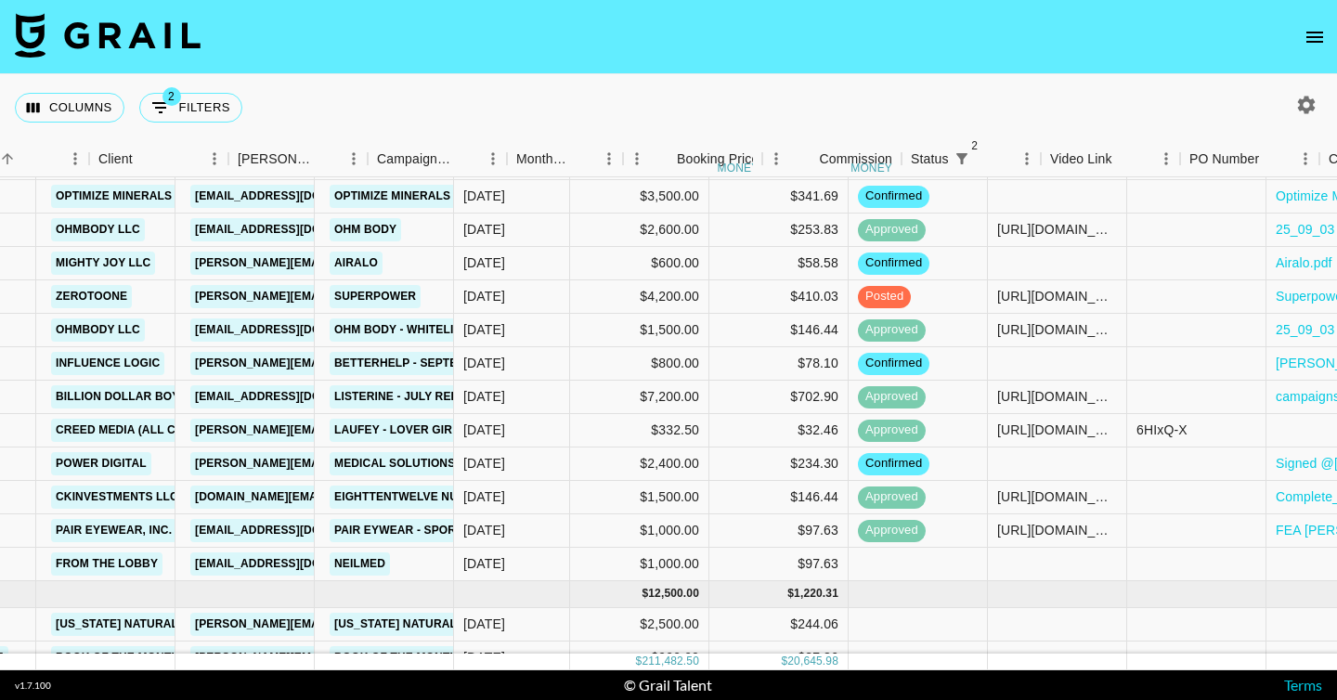
scroll to position [2010, 404]
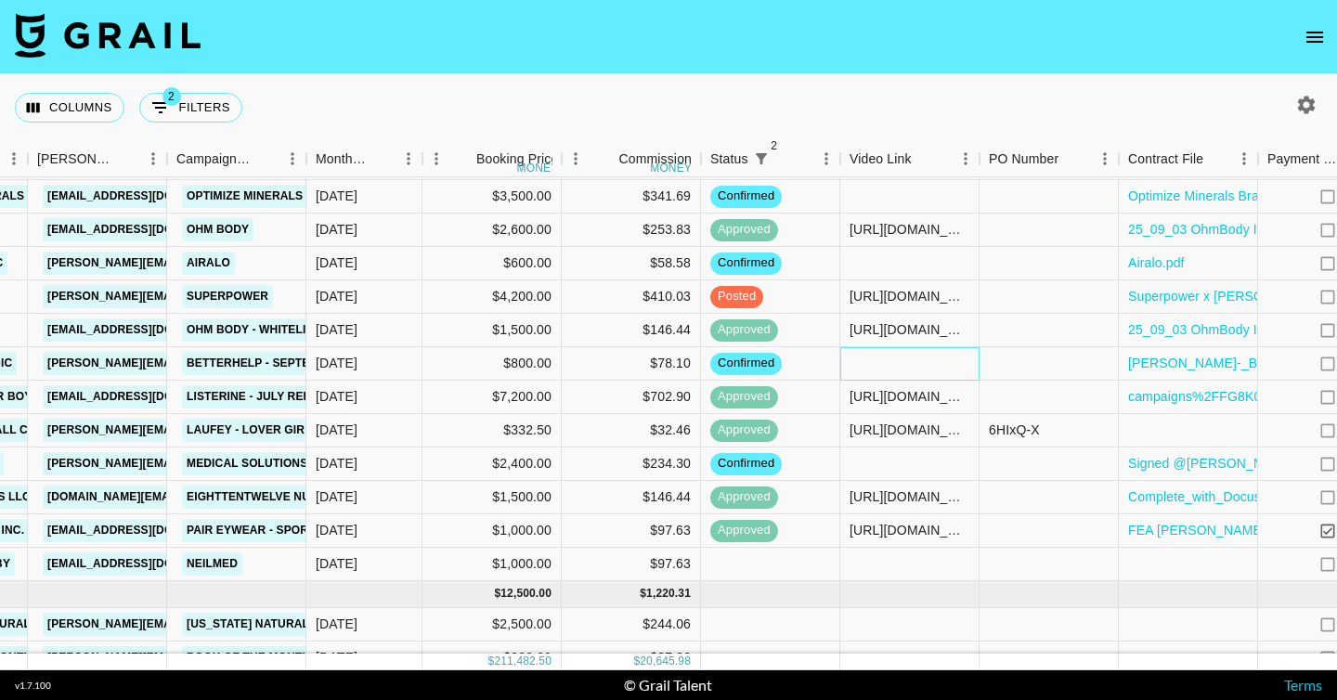
click at [922, 357] on div at bounding box center [909, 363] width 139 height 33
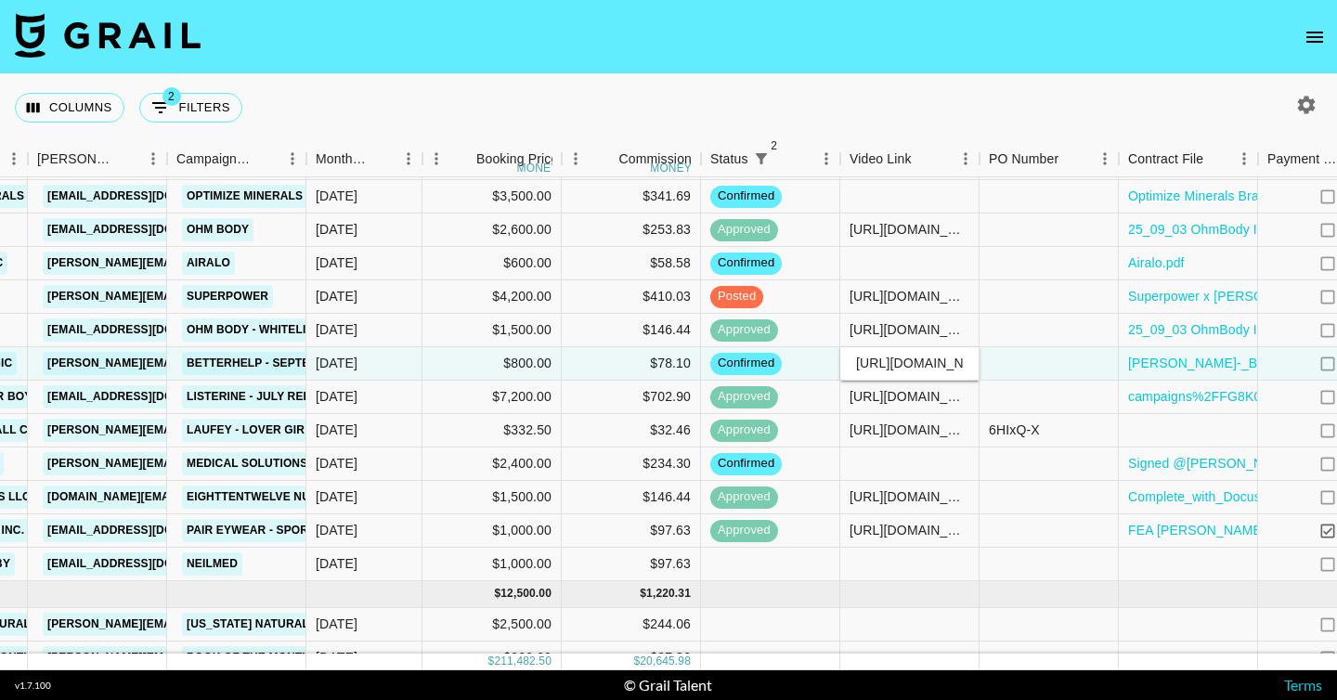
scroll to position [0, 225]
type input "https://youtu.be/QQa542HbIWM?si=fWaTcShT1AfFlMHy"
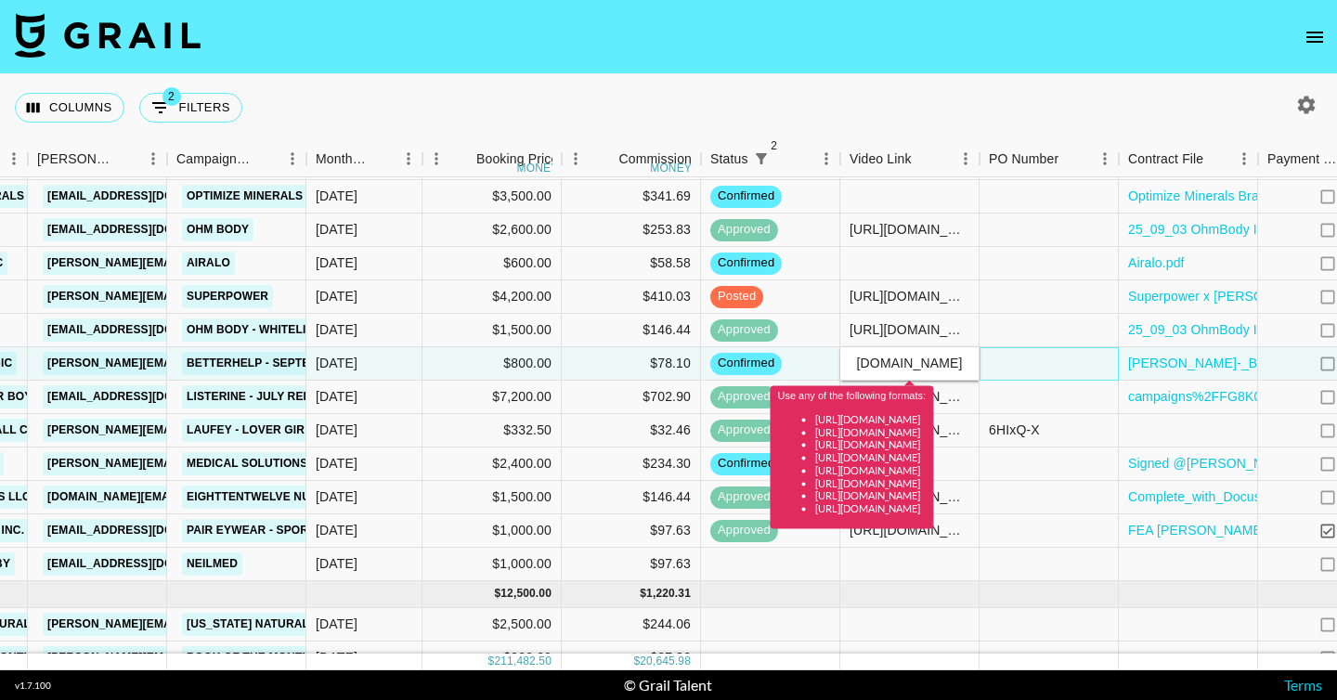
scroll to position [0, 0]
click at [1018, 366] on div at bounding box center [1048, 363] width 139 height 33
click at [931, 359] on input "https://youtu.be/QQa542HbIWM?si=fWaTcShT1AfFlMHy" at bounding box center [909, 363] width 136 height 15
drag, startPoint x: 945, startPoint y: 367, endPoint x: 1093, endPoint y: 375, distance: 147.9
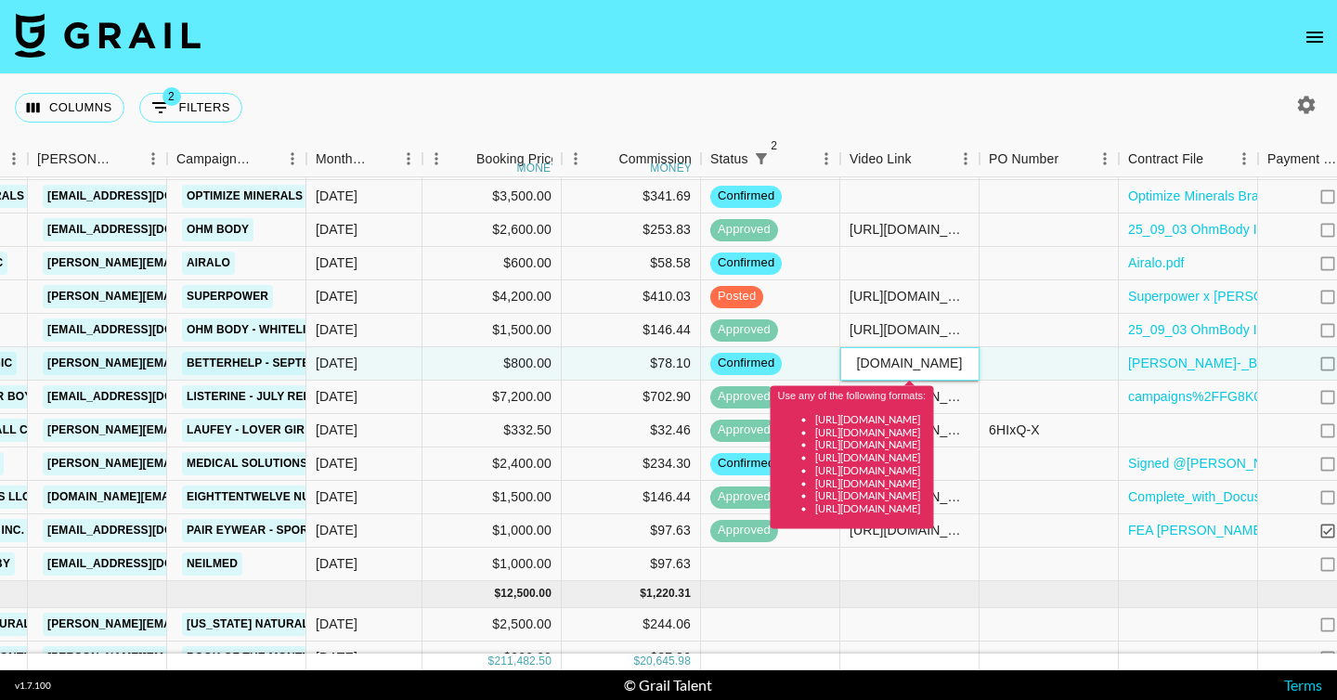
click at [1093, 375] on div "mere.joyy Influence Logic joe.maloy@influencelogic.com Betterhelp - September S…" at bounding box center [603, 363] width 2015 height 33
click at [899, 354] on div "https://youtu.be/QQa542HbIWM?si=fWaTcShT1AfFlMHy" at bounding box center [909, 363] width 136 height 19
drag, startPoint x: 854, startPoint y: 360, endPoint x: 1174, endPoint y: 369, distance: 320.4
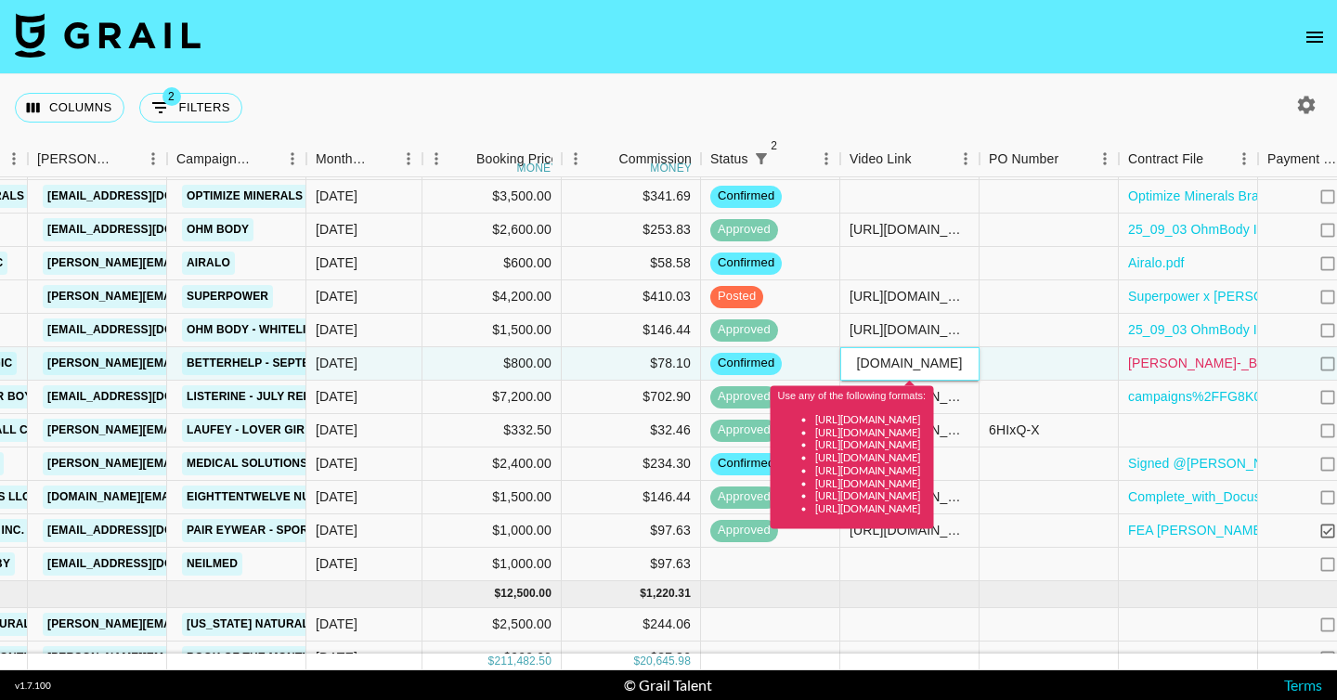
click at [1174, 369] on div "mere.joyy Influence Logic joe.maloy@influencelogic.com Betterhelp - September S…" at bounding box center [603, 363] width 2015 height 33
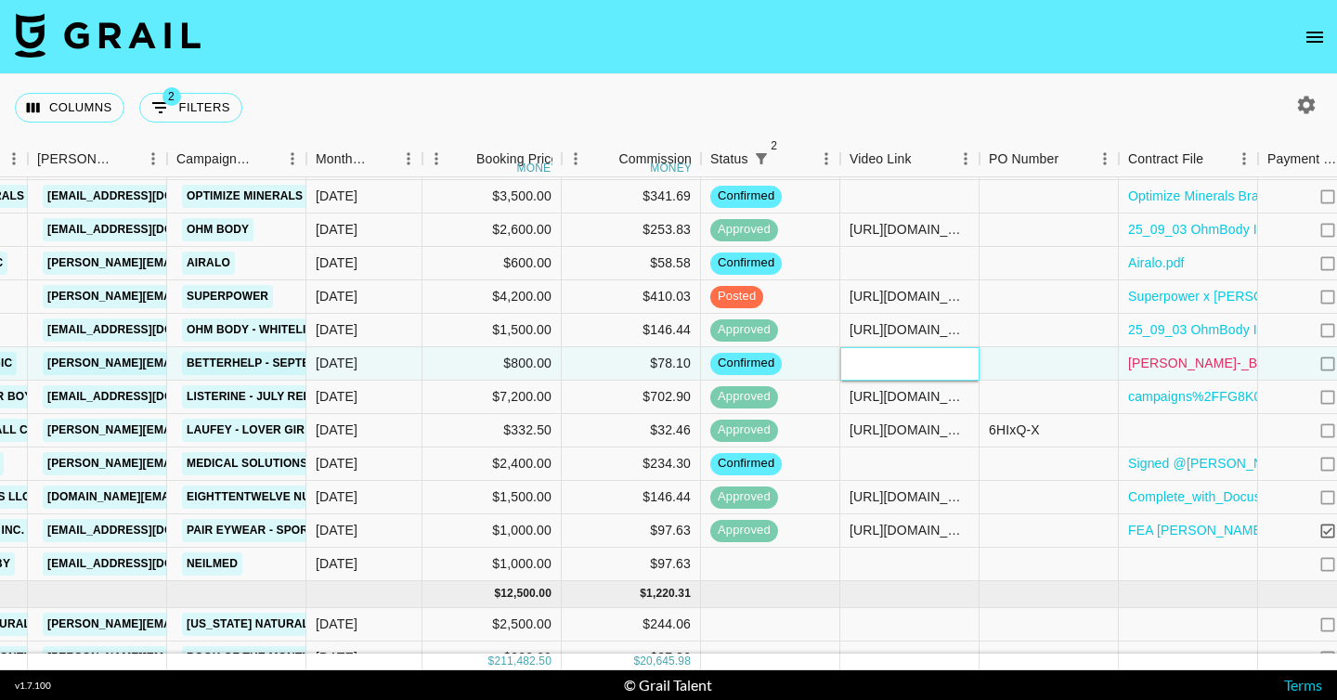
paste input "https://www.youtube.com/watch?v=QQa542HbIWM"
type input "https://www.youtube.com/watch?v=QQa542HbIWM"
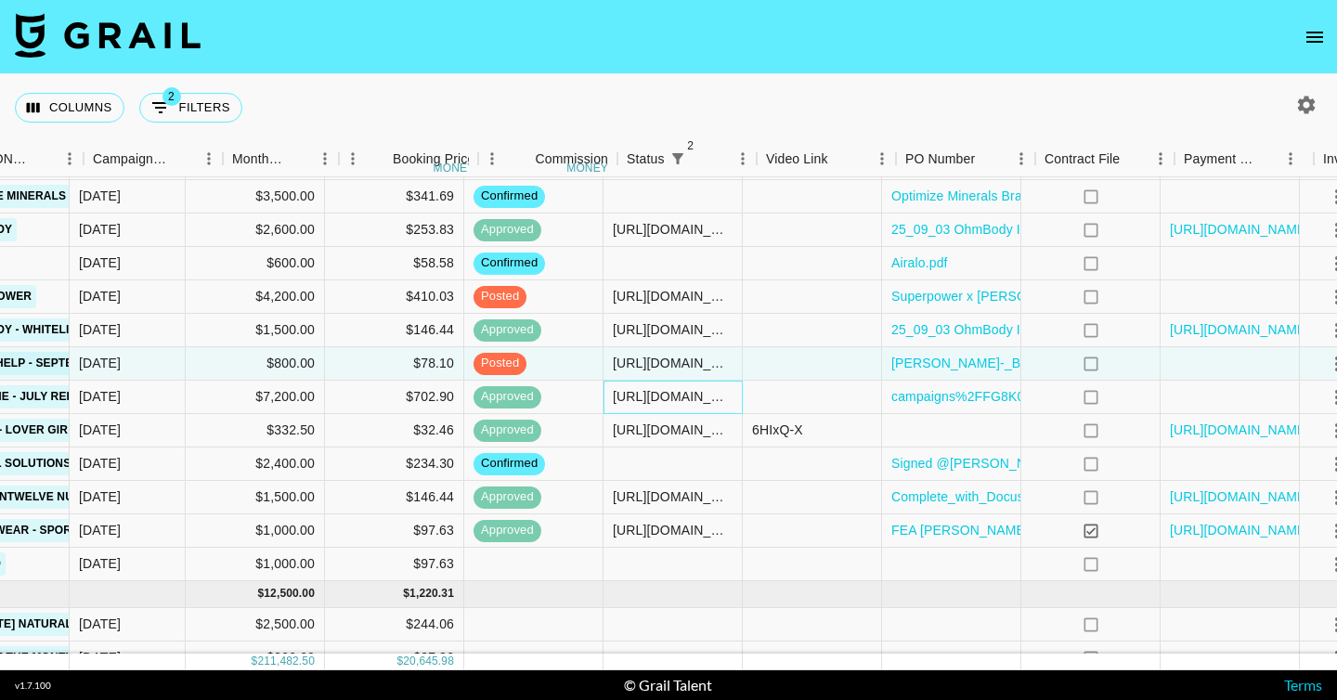
scroll to position [2010, 659]
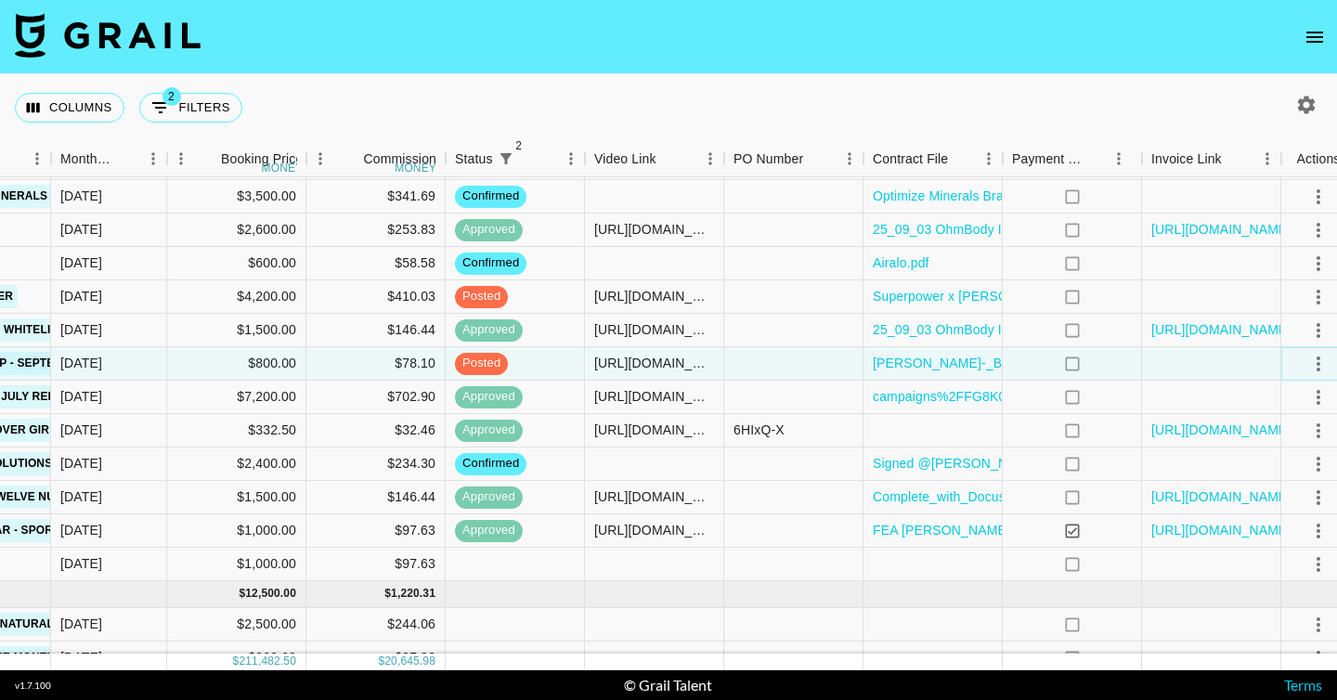
click at [1303, 363] on button "select merge strategy" at bounding box center [1319, 364] width 32 height 32
click at [1286, 536] on div "Approve" at bounding box center [1259, 537] width 57 height 22
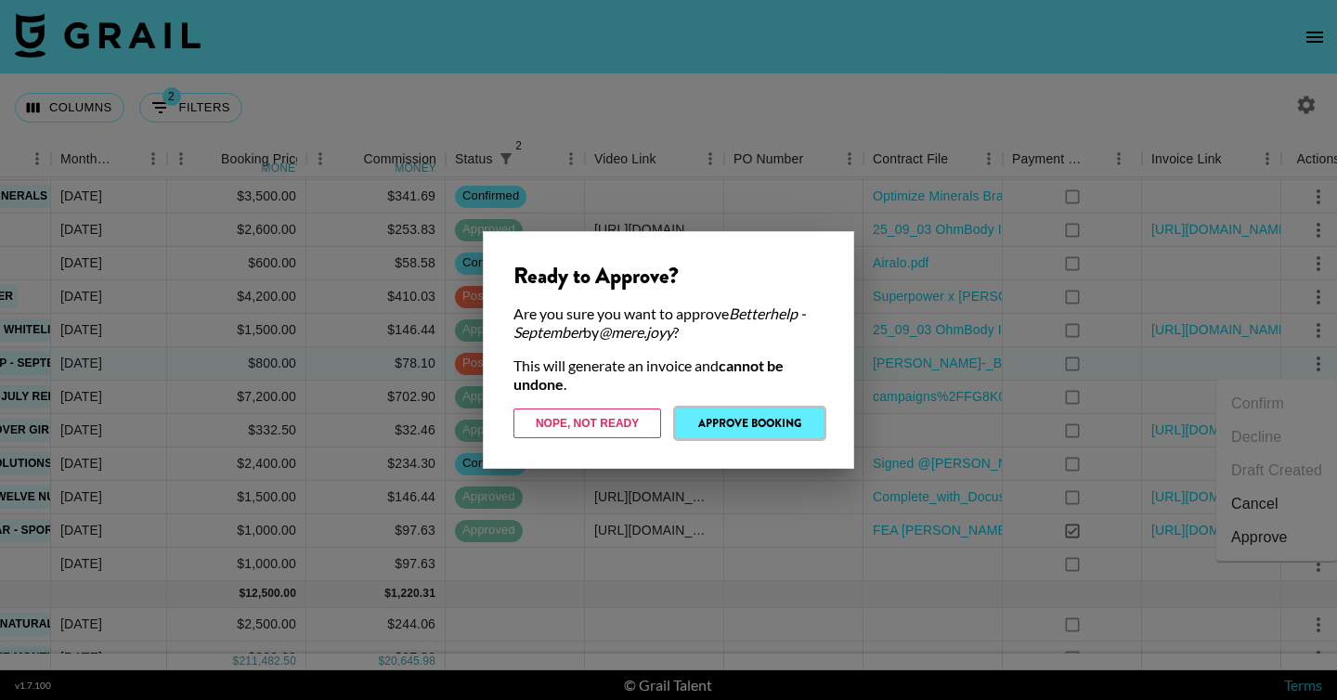
click at [742, 434] on button "Approve Booking" at bounding box center [750, 424] width 148 height 30
